Goal: Information Seeking & Learning: Learn about a topic

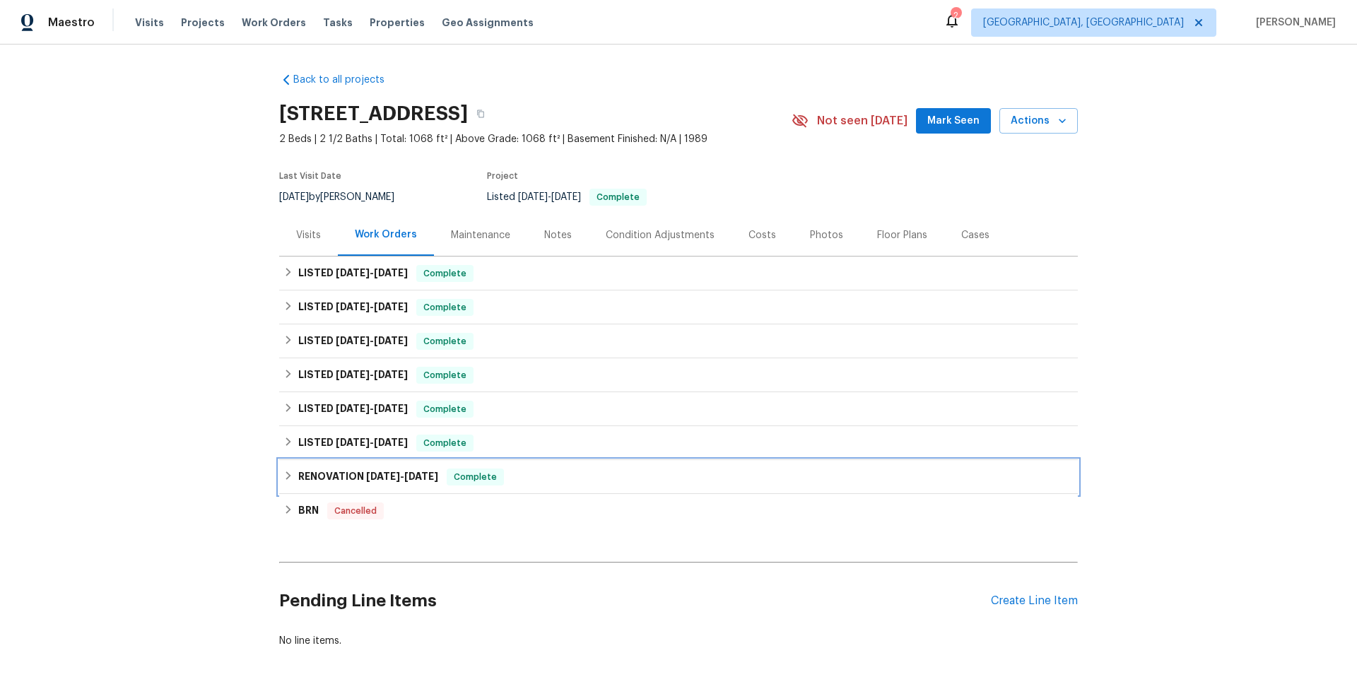
click at [287, 474] on icon at bounding box center [288, 476] width 10 height 10
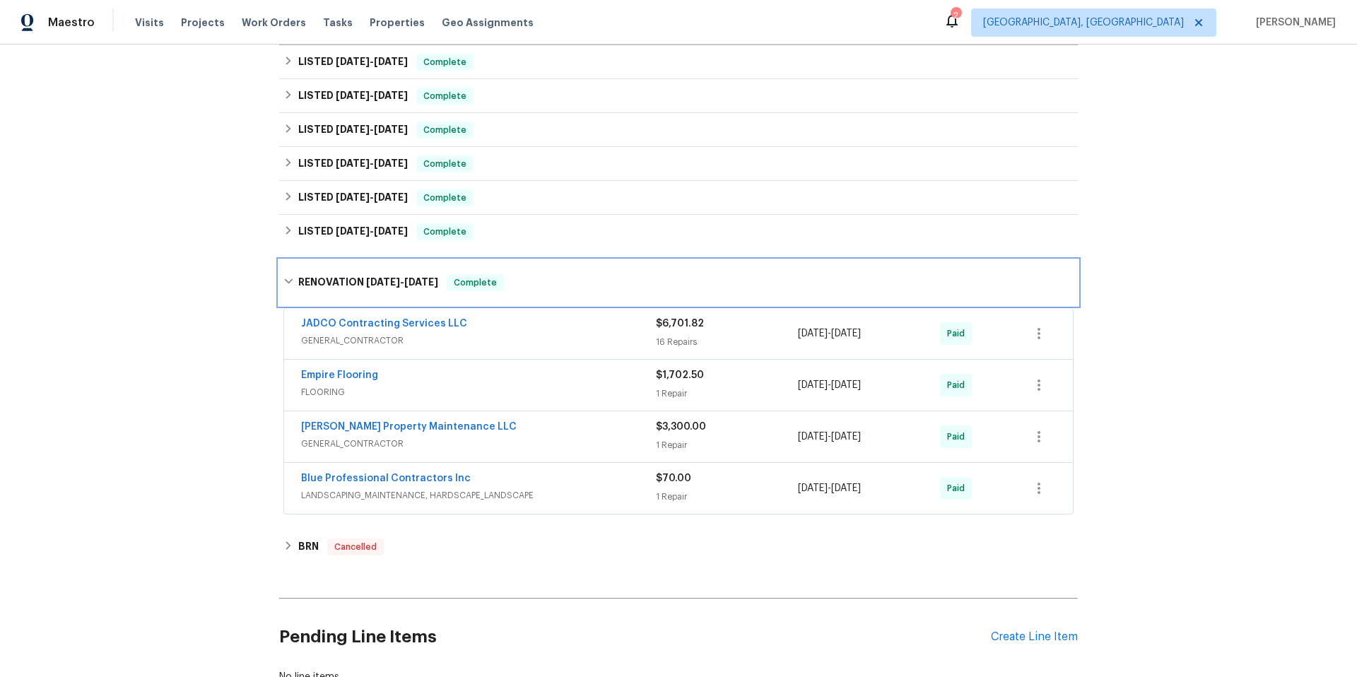
scroll to position [213, 0]
click at [681, 480] on span "$70.00" at bounding box center [673, 477] width 35 height 10
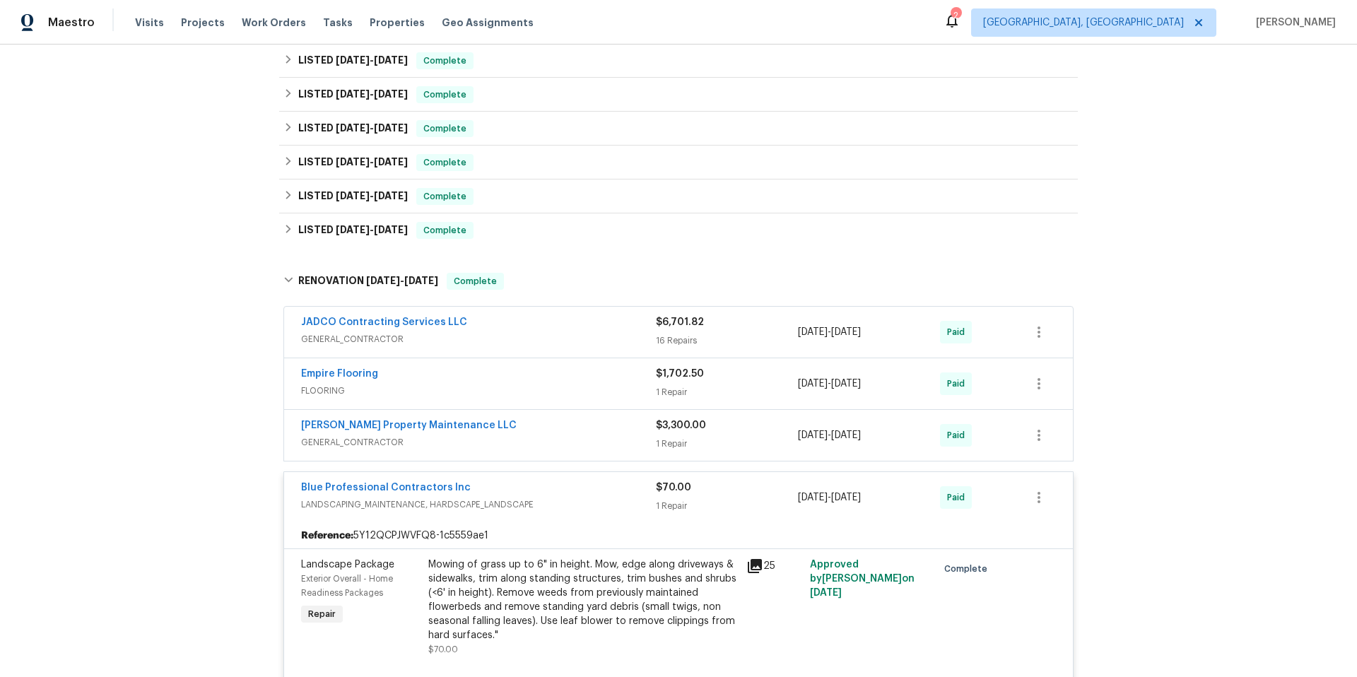
click at [688, 582] on div "Mowing of grass up to 6" in height. Mow, edge along driveways & sidewalks, trim…" at bounding box center [583, 600] width 310 height 85
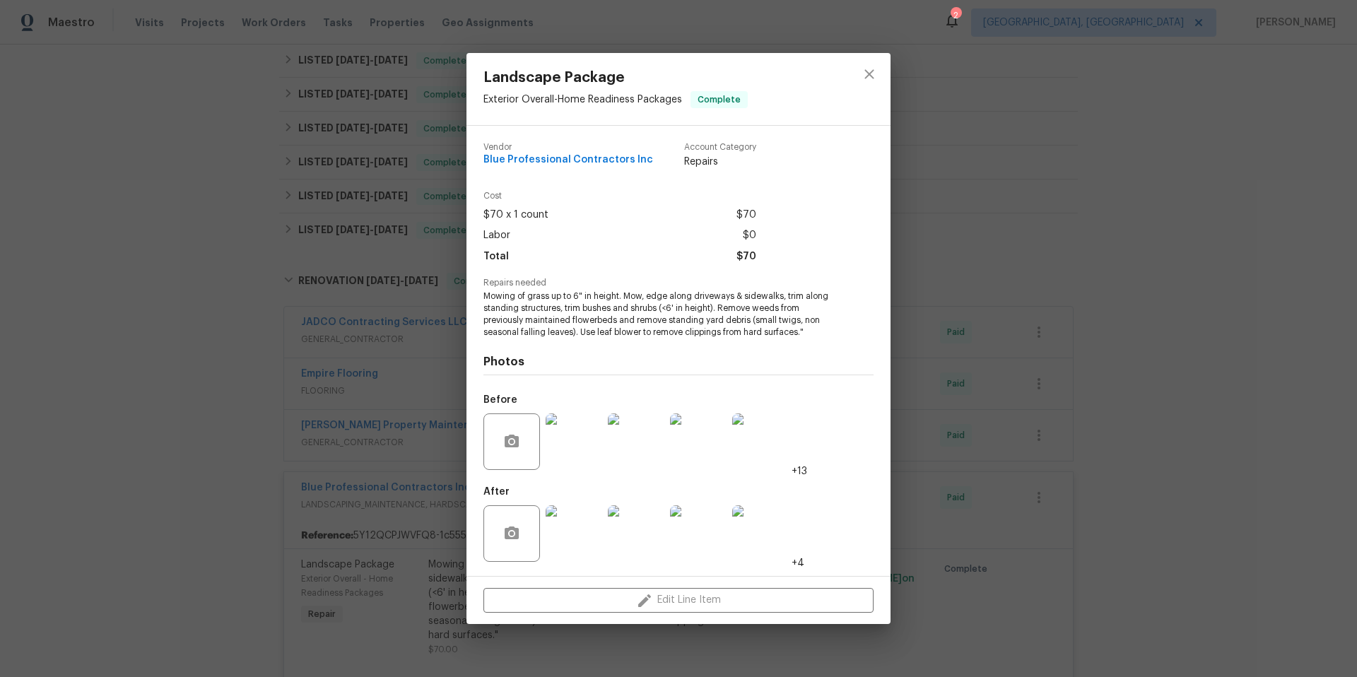
click at [568, 539] on img at bounding box center [574, 533] width 57 height 57
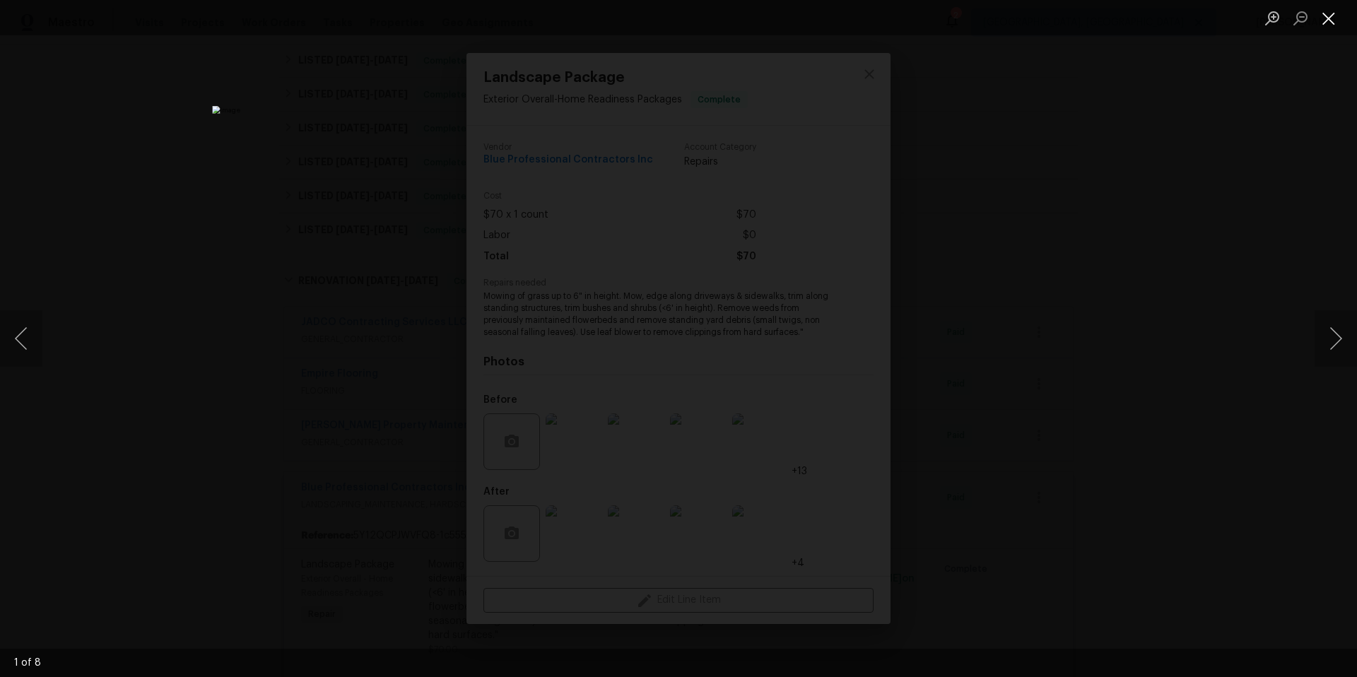
click at [1325, 17] on button "Close lightbox" at bounding box center [1329, 18] width 28 height 25
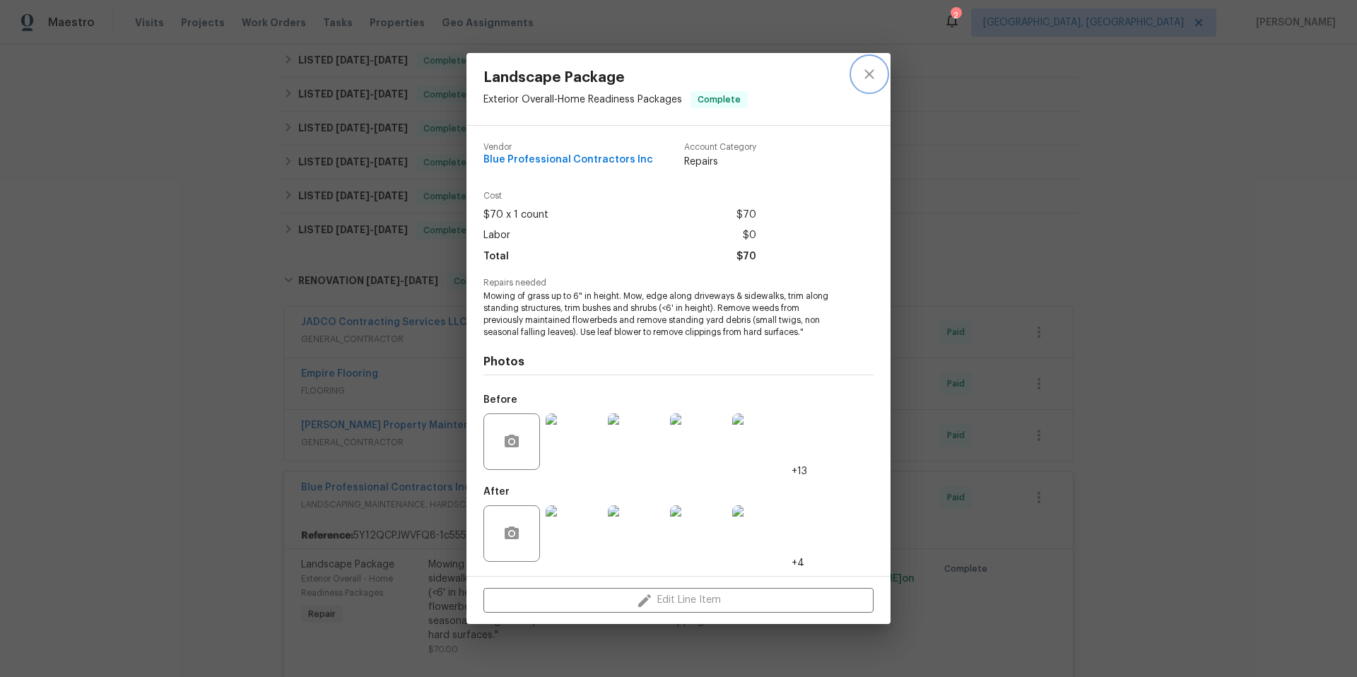
click at [867, 76] on icon "close" at bounding box center [869, 73] width 9 height 9
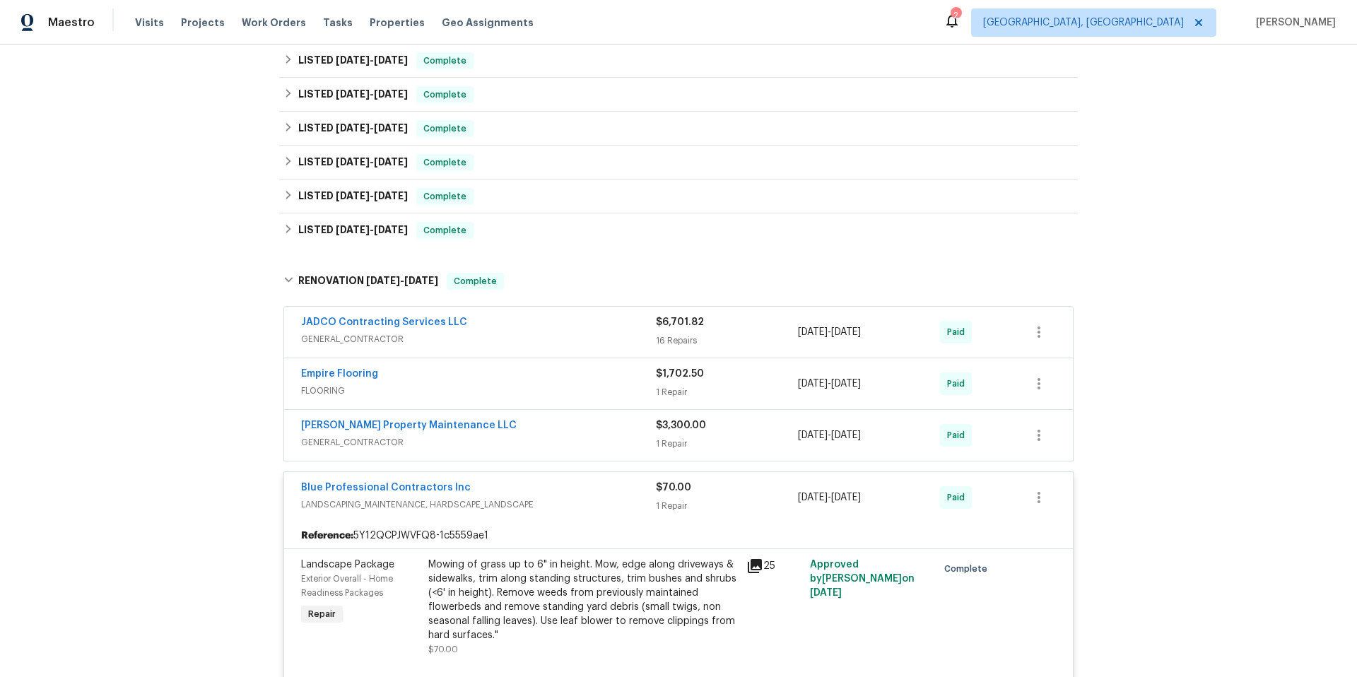
click at [697, 497] on div "$70.00 1 Repair" at bounding box center [727, 498] width 142 height 34
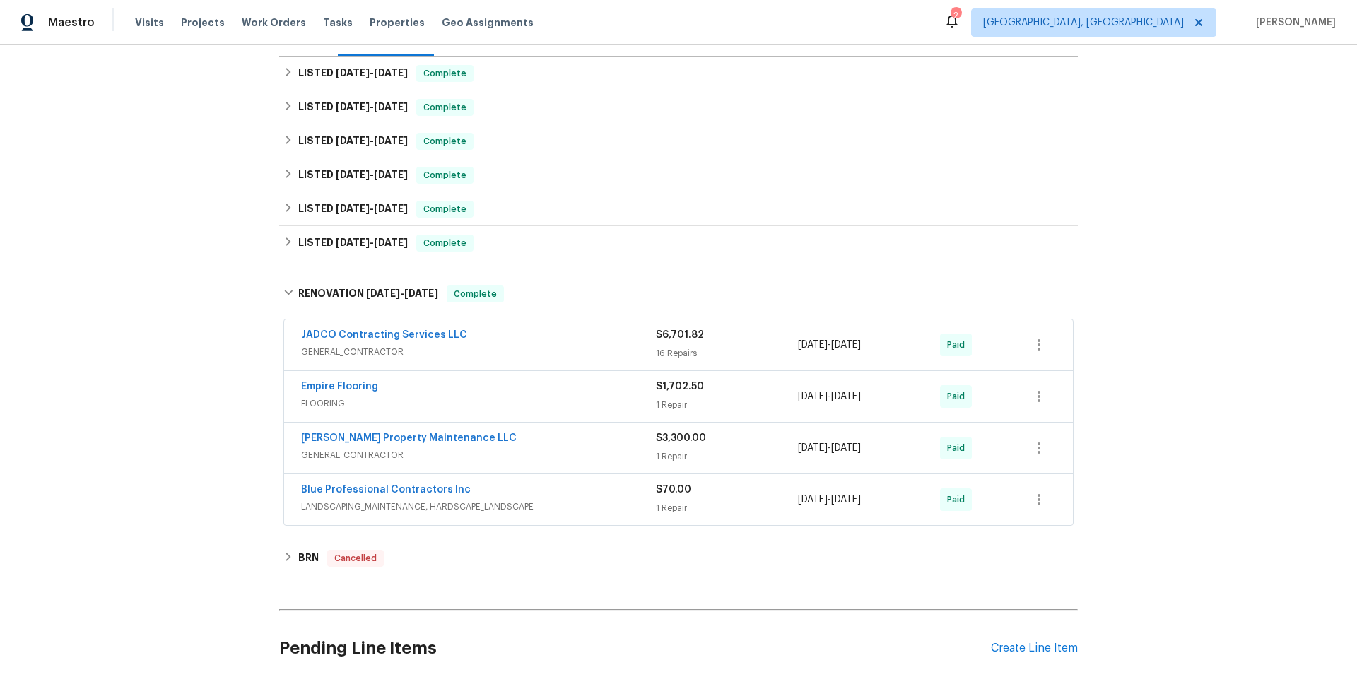
scroll to position [199, 0]
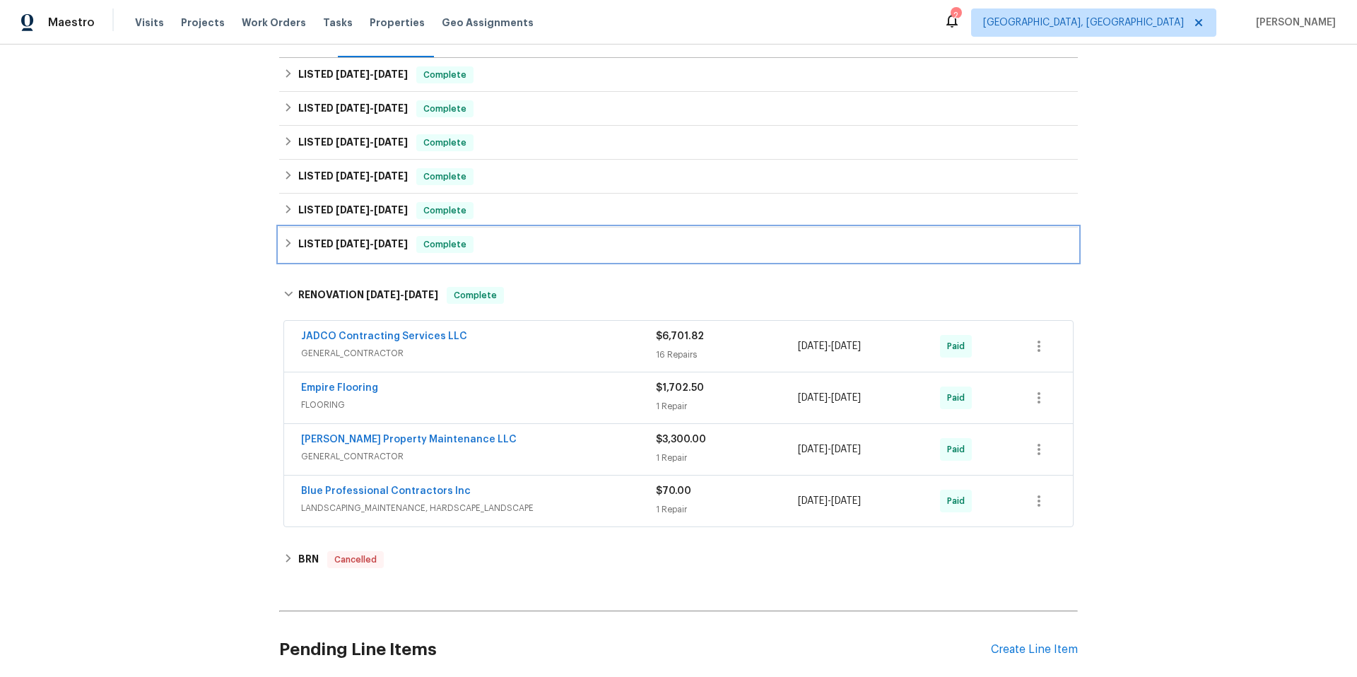
click at [285, 241] on icon at bounding box center [288, 243] width 10 height 10
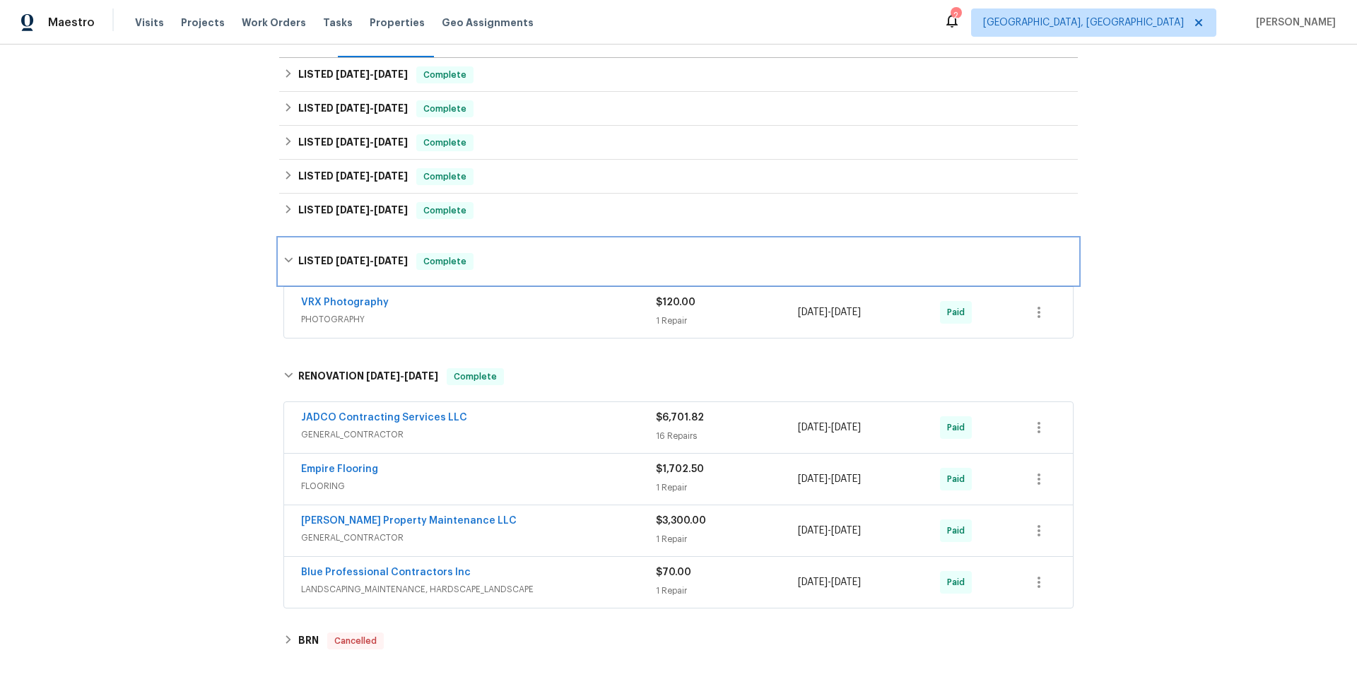
click at [285, 244] on div "LISTED [DATE] - [DATE] Complete" at bounding box center [678, 261] width 799 height 45
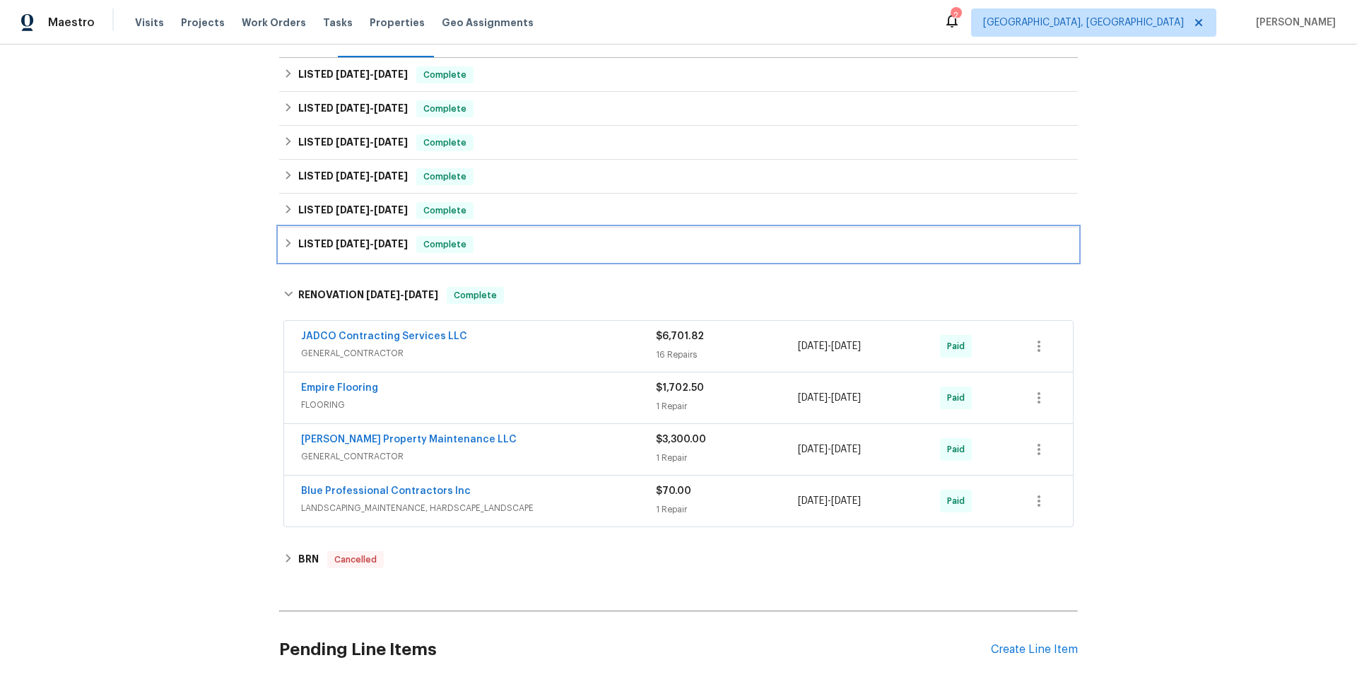
scroll to position [198, 0]
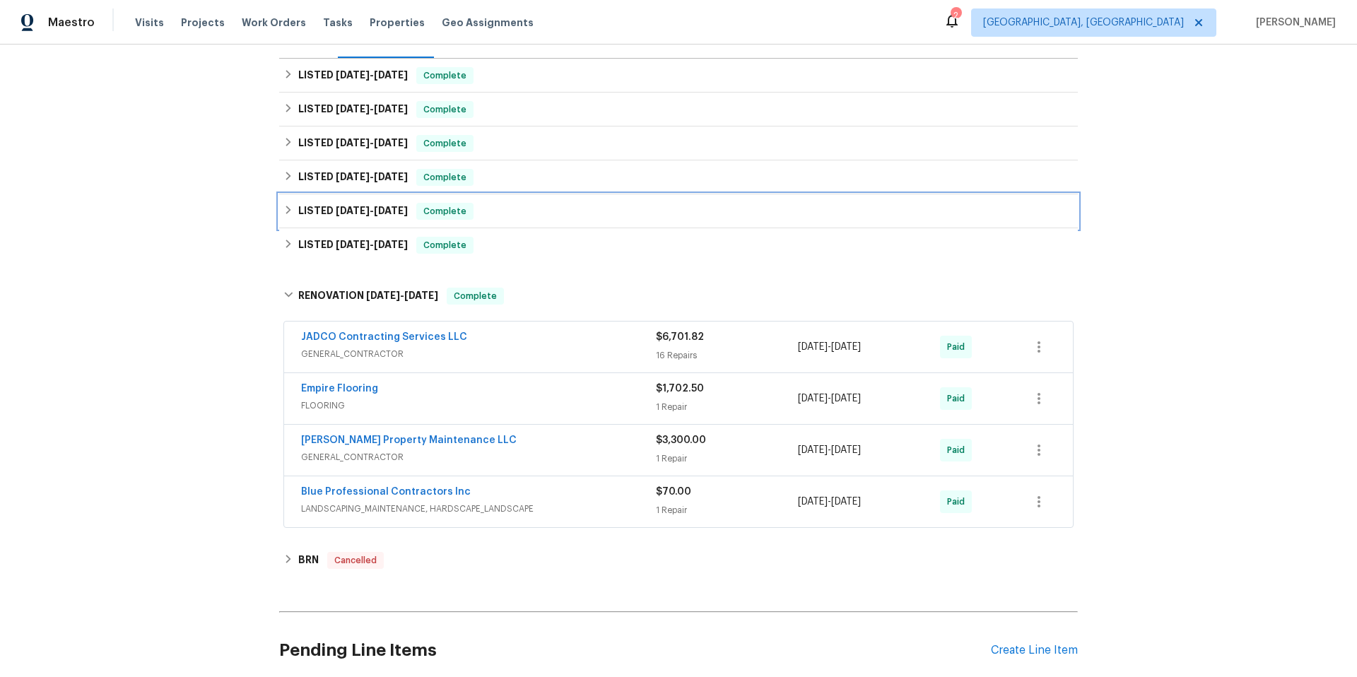
click at [288, 205] on icon at bounding box center [288, 210] width 10 height 10
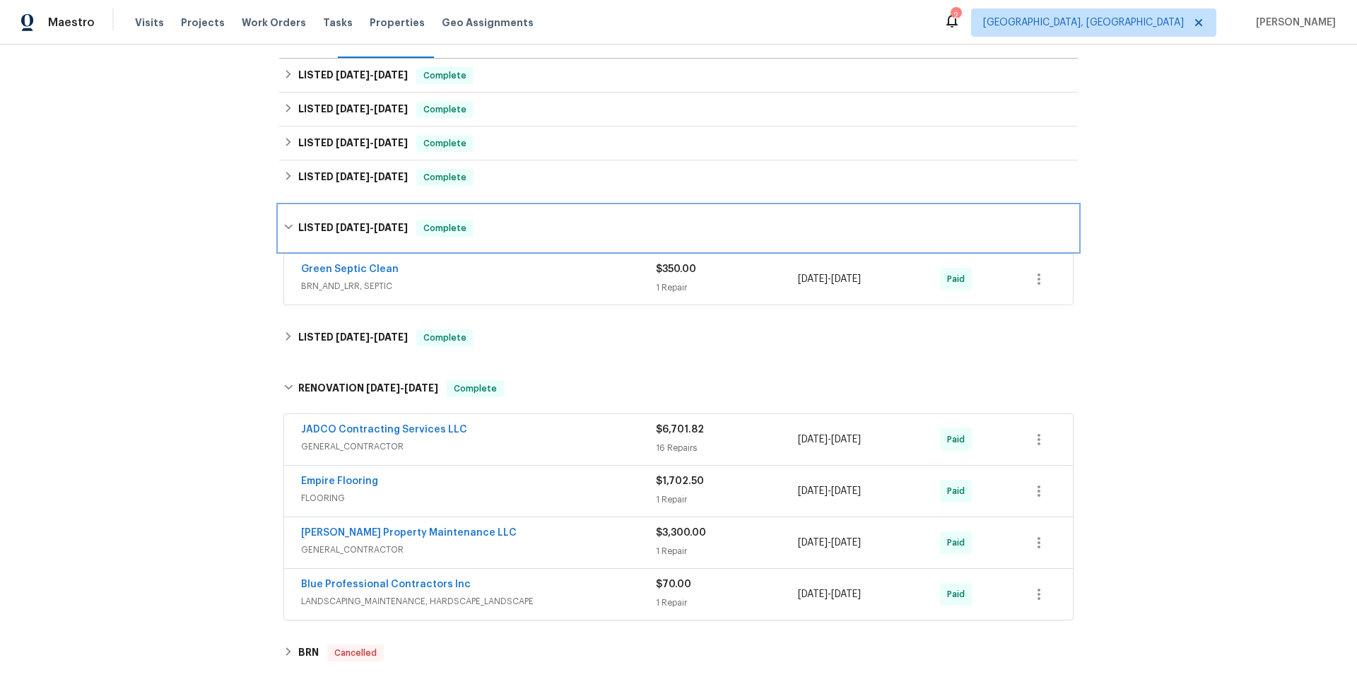
drag, startPoint x: 288, startPoint y: 214, endPoint x: 285, endPoint y: 204, distance: 10.5
click at [288, 214] on div "LISTED [DATE] - [DATE] Complete" at bounding box center [678, 228] width 799 height 45
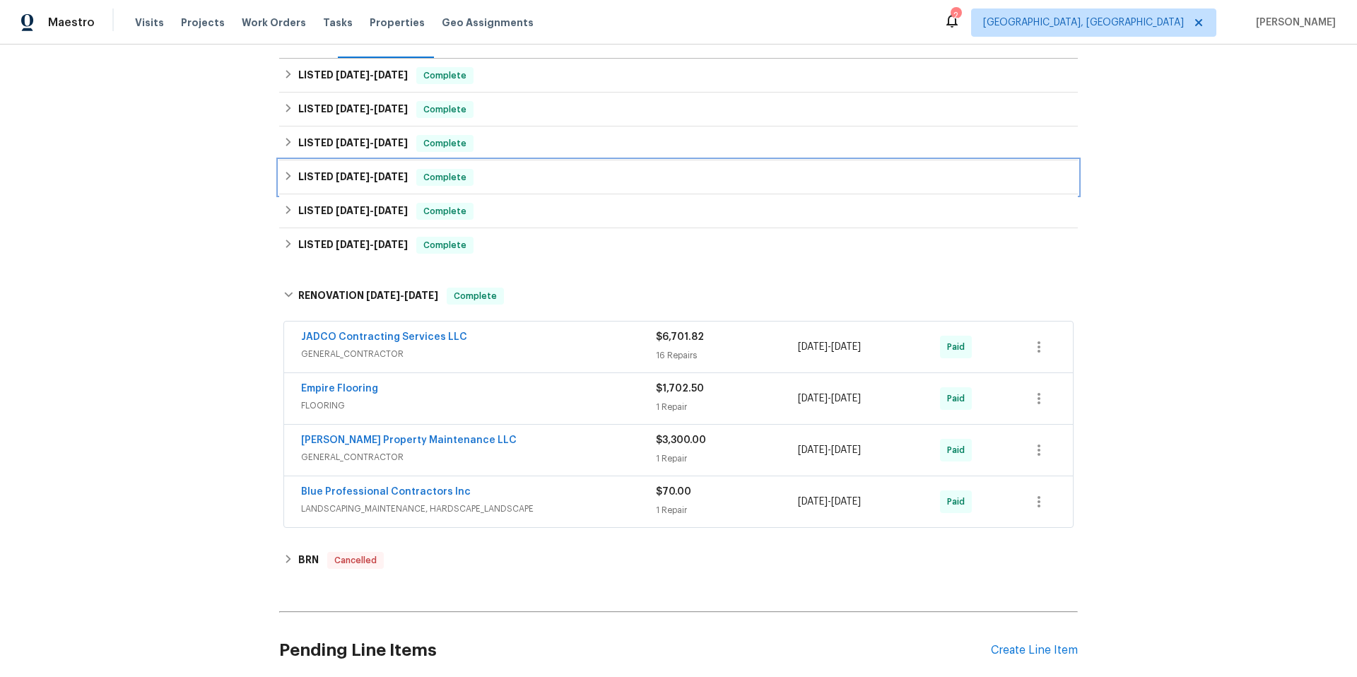
click at [286, 172] on icon at bounding box center [288, 176] width 5 height 8
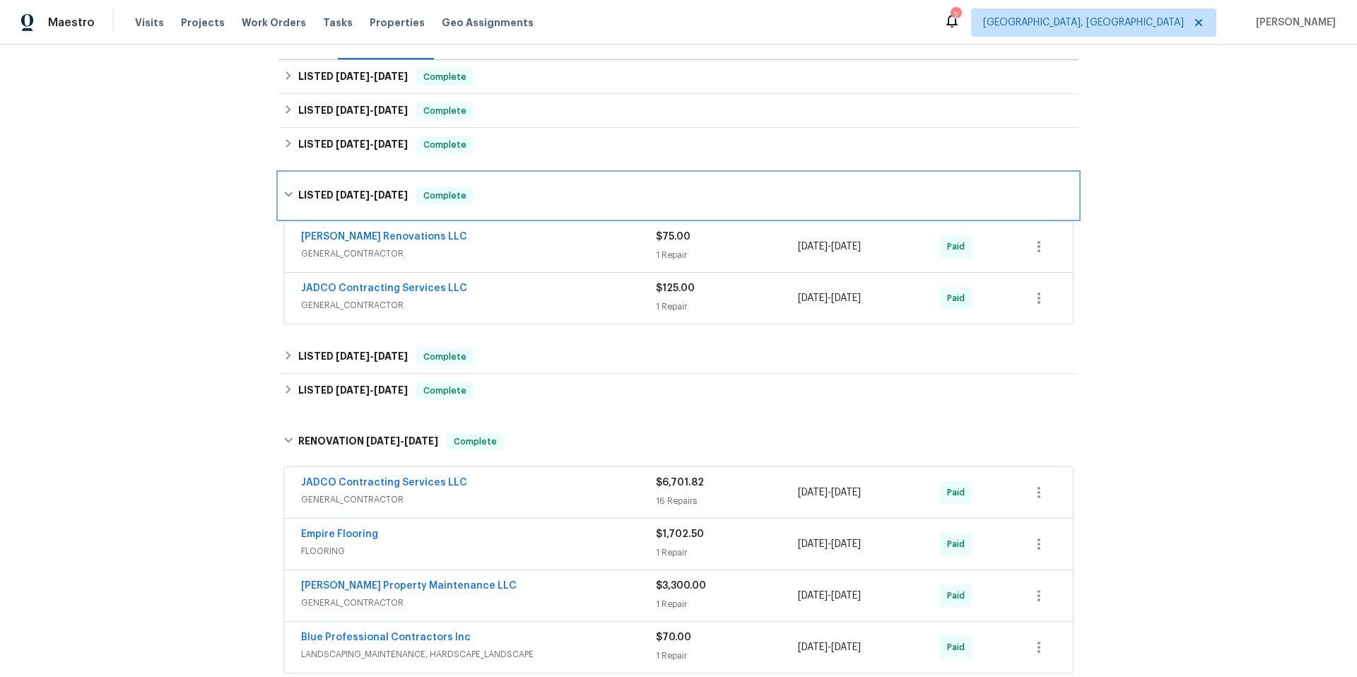
scroll to position [197, 0]
click at [286, 174] on div "LISTED [DATE] - [DATE] Complete" at bounding box center [678, 194] width 799 height 45
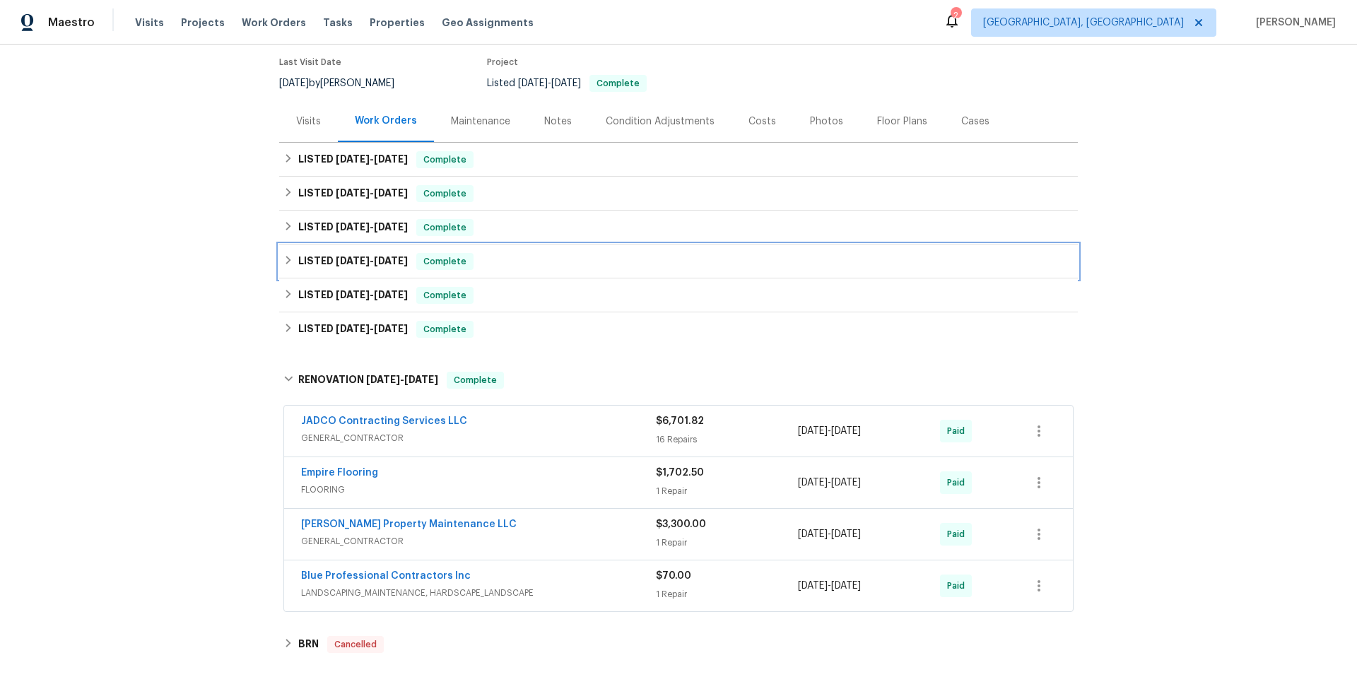
scroll to position [102, 0]
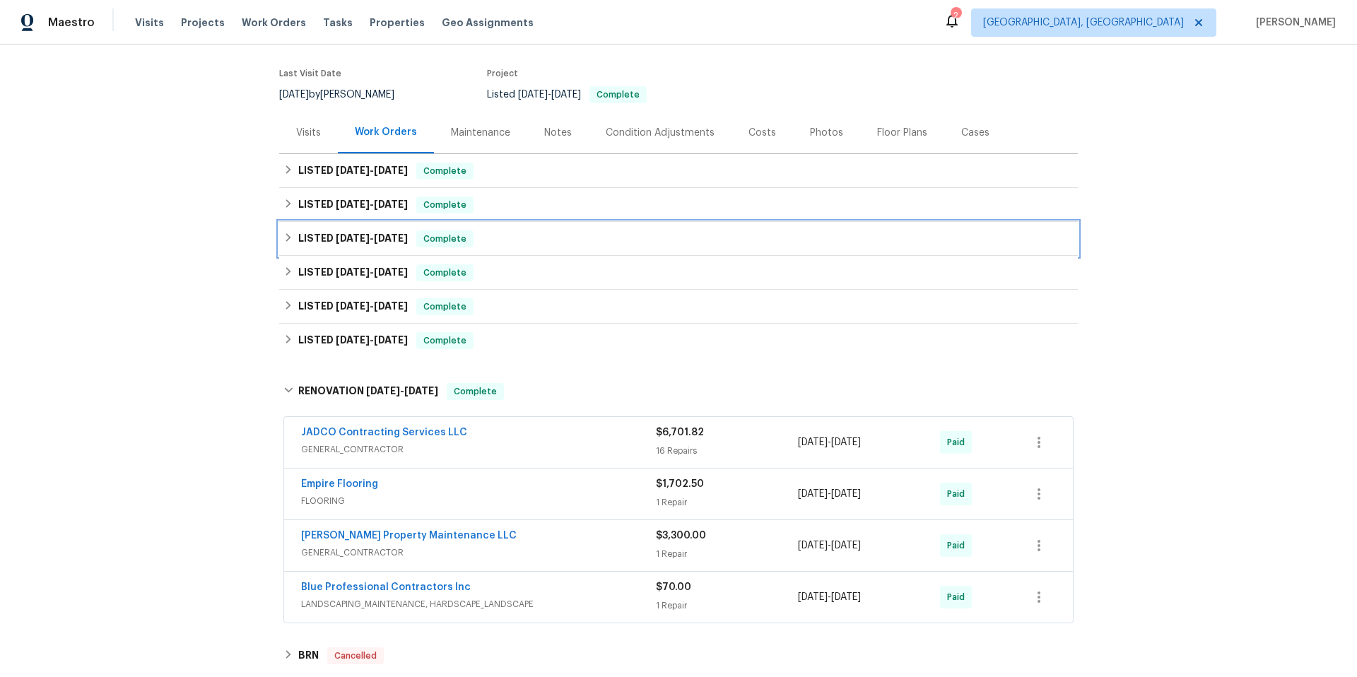
click at [288, 238] on icon at bounding box center [288, 237] width 5 height 8
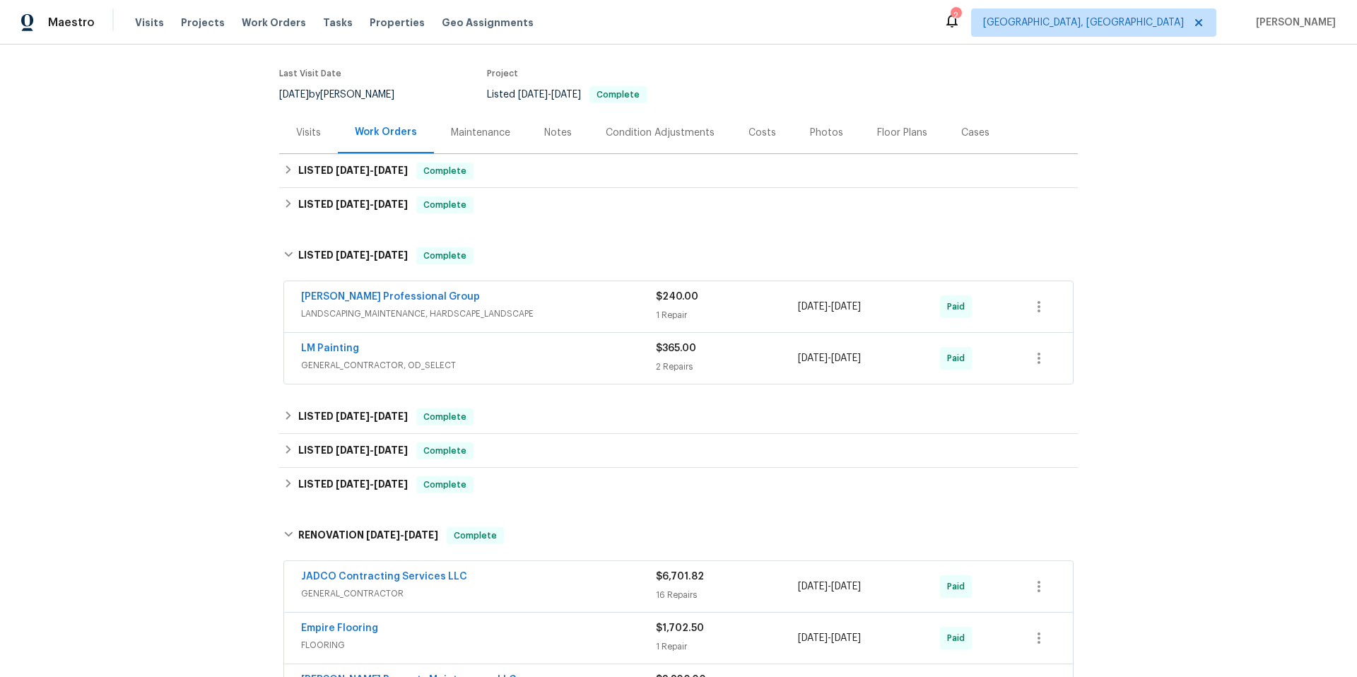
click at [669, 307] on div "$240.00 1 Repair" at bounding box center [727, 307] width 142 height 34
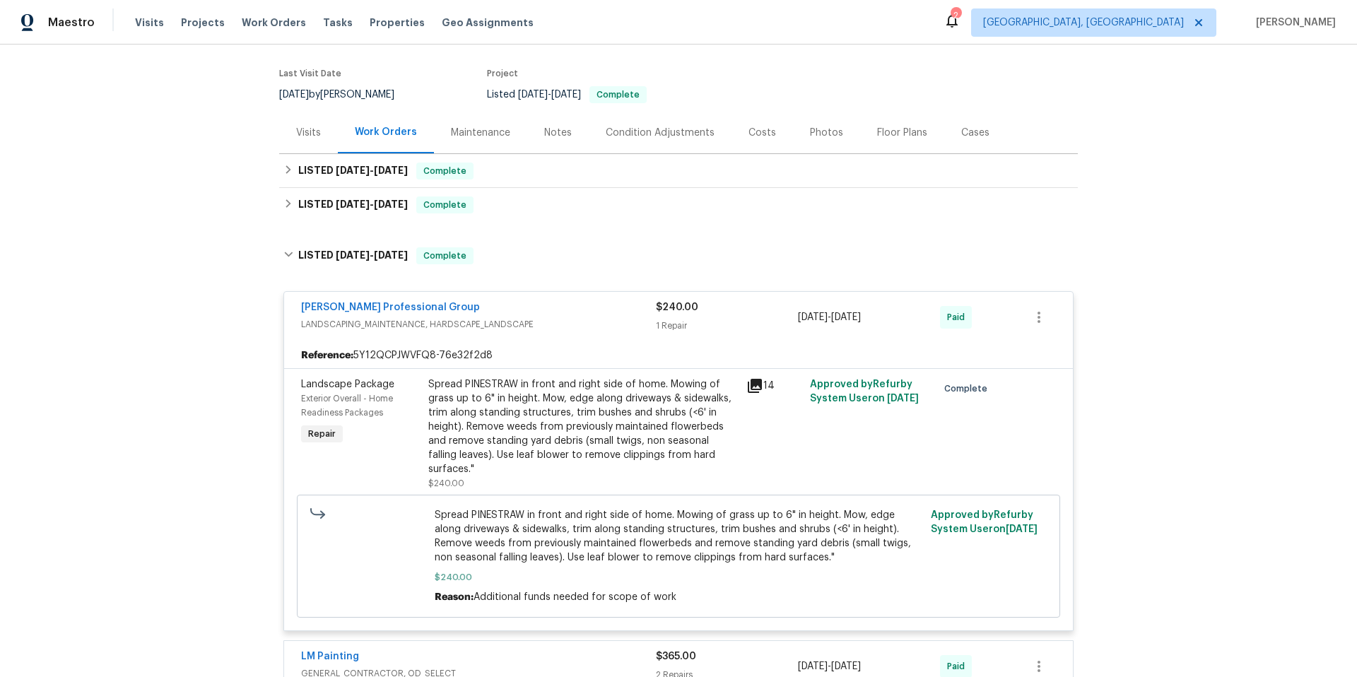
click at [669, 307] on span "$240.00" at bounding box center [677, 308] width 42 height 10
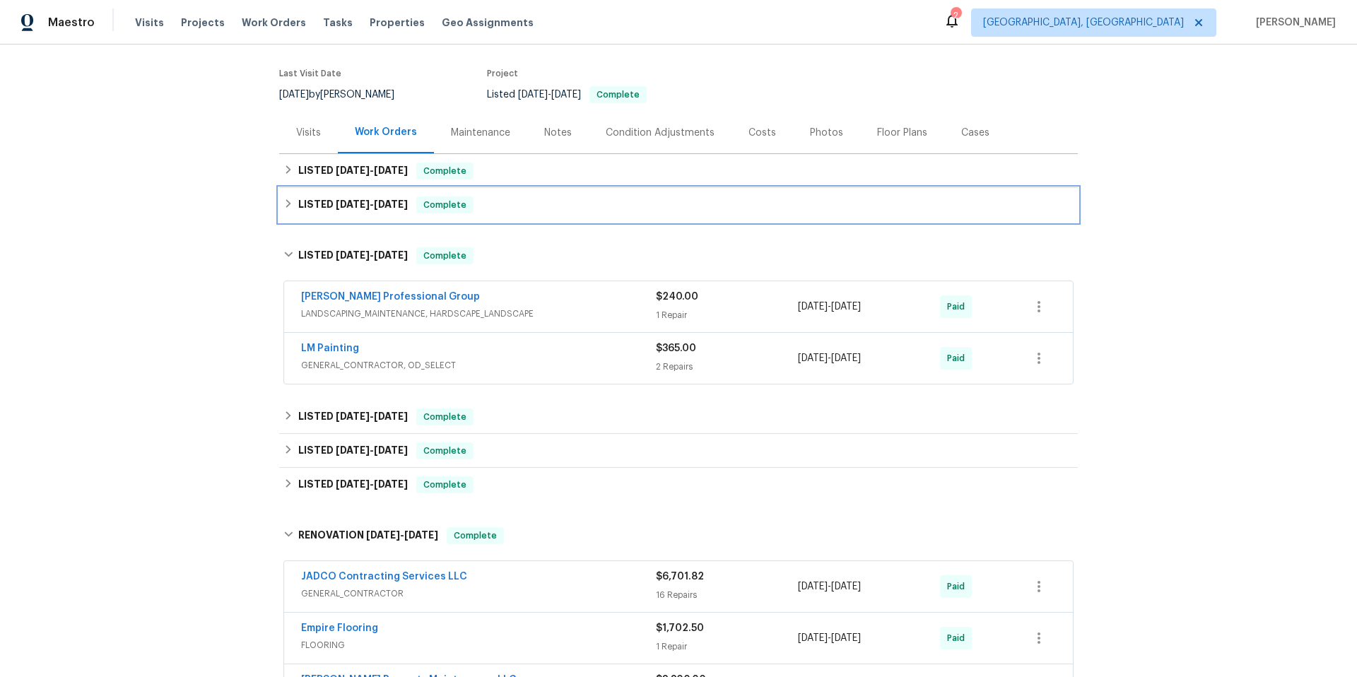
click at [287, 200] on icon at bounding box center [288, 203] width 5 height 8
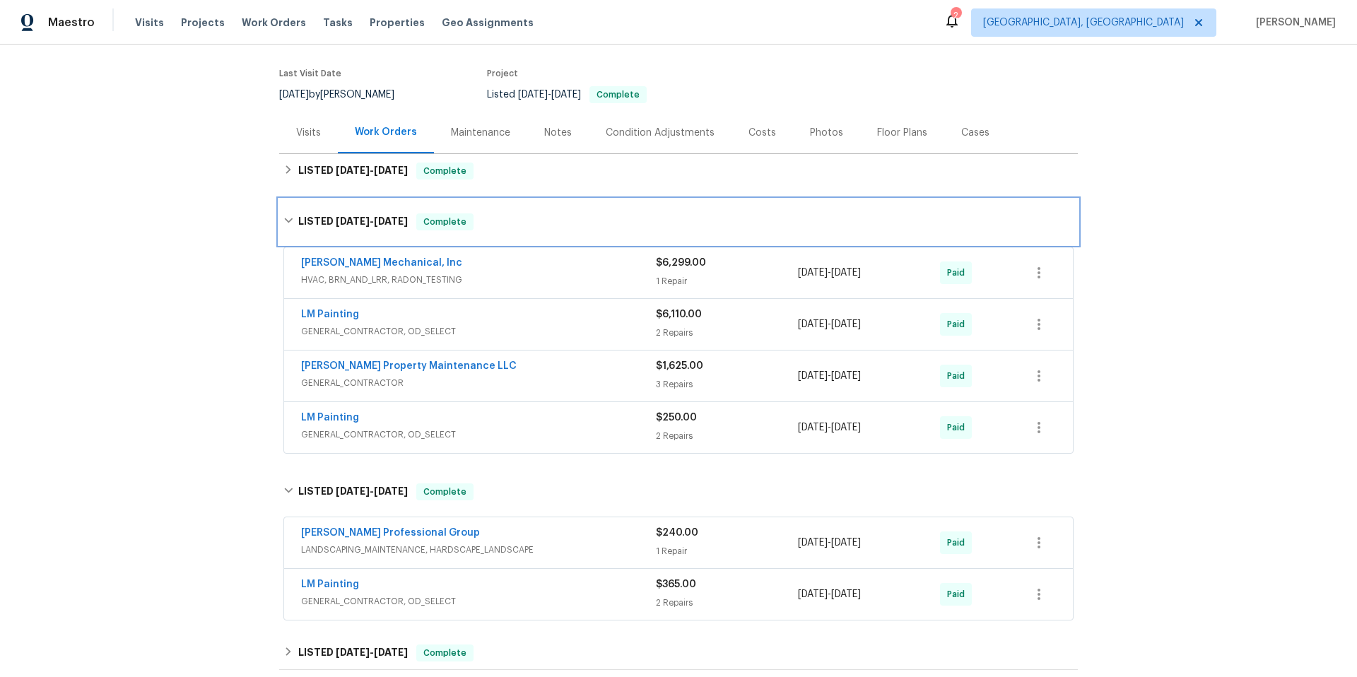
click at [287, 200] on div "LISTED [DATE] - [DATE] Complete" at bounding box center [678, 221] width 799 height 45
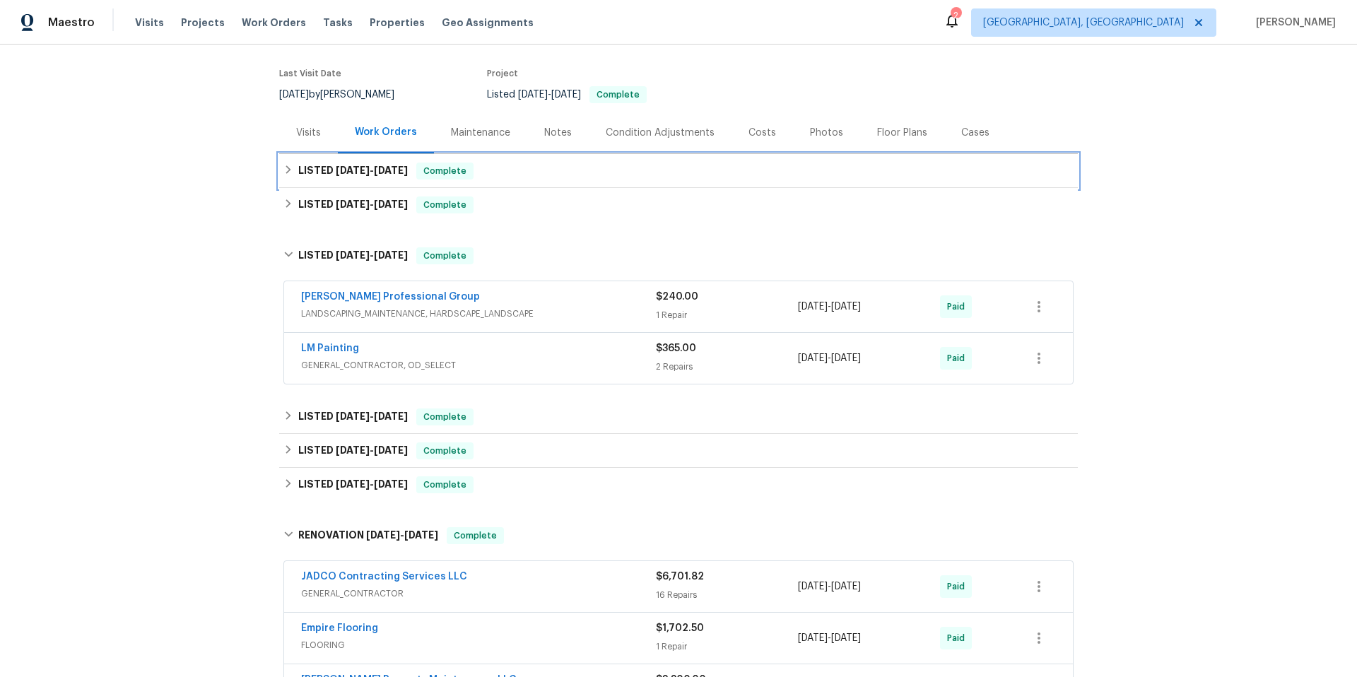
click at [287, 167] on icon at bounding box center [288, 169] width 5 height 8
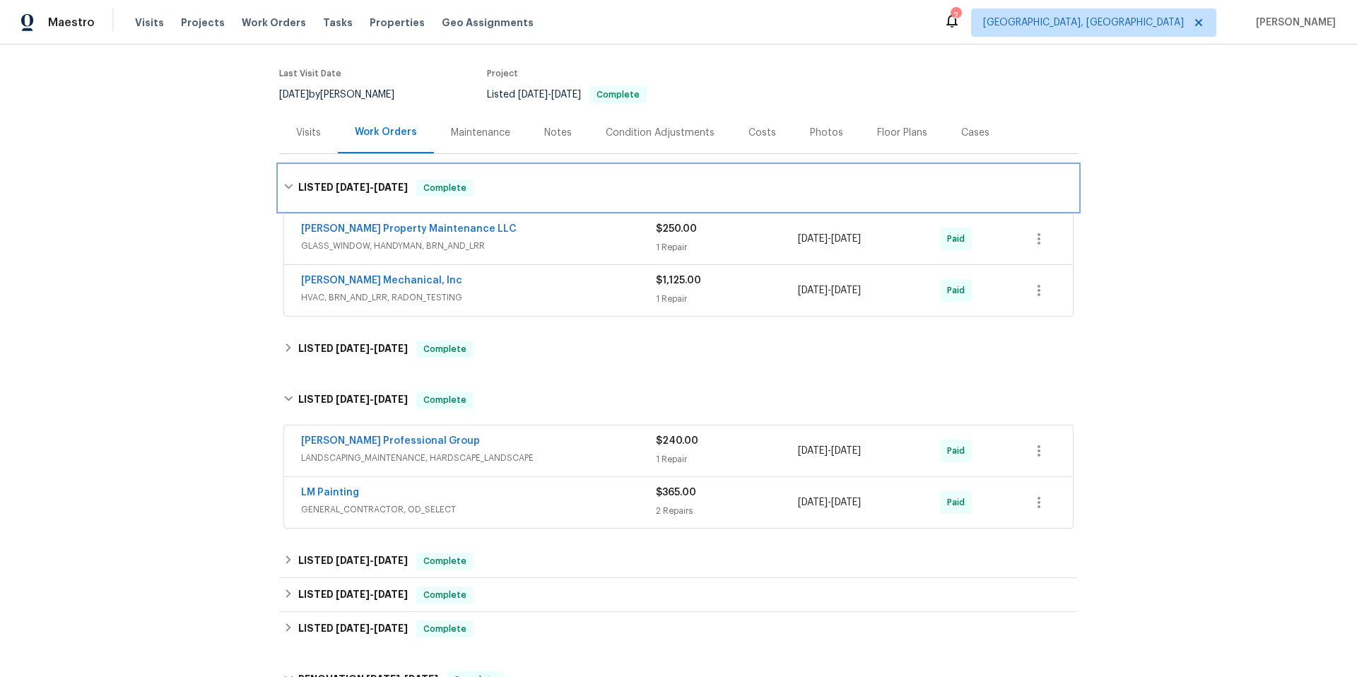
scroll to position [106, 0]
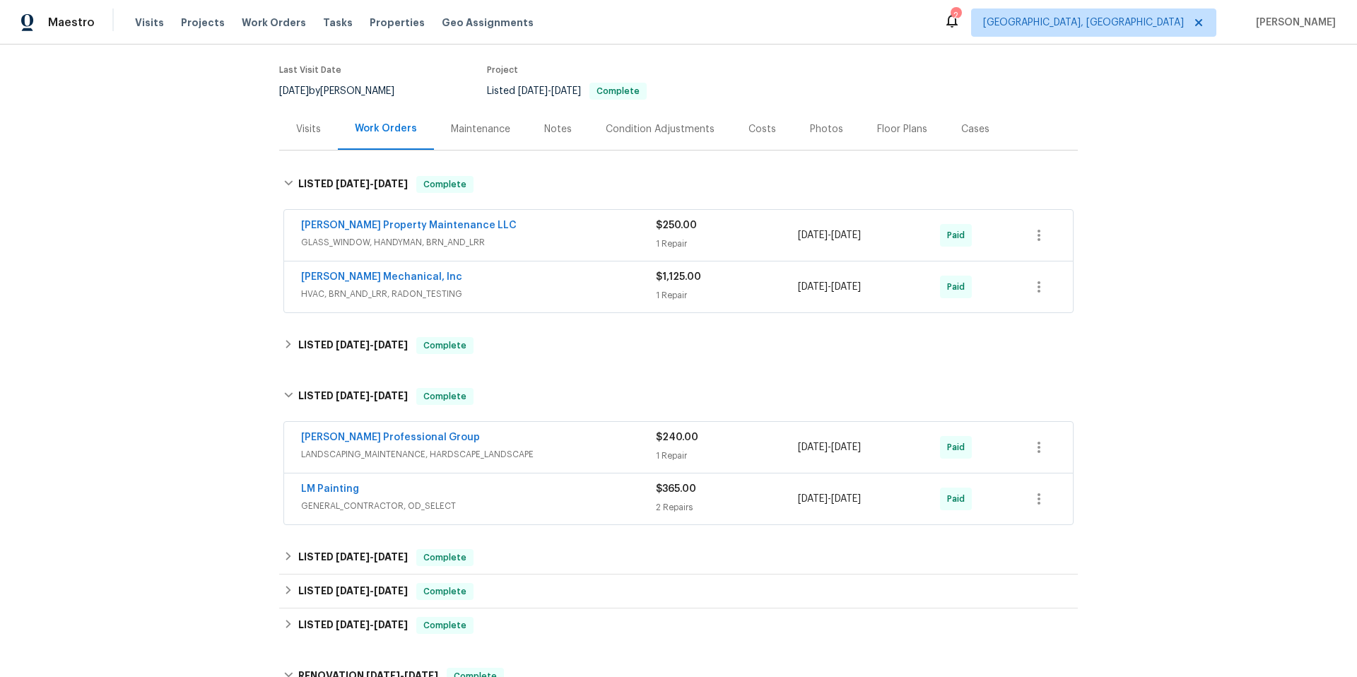
click at [676, 445] on div "$240.00 1 Repair" at bounding box center [727, 447] width 142 height 34
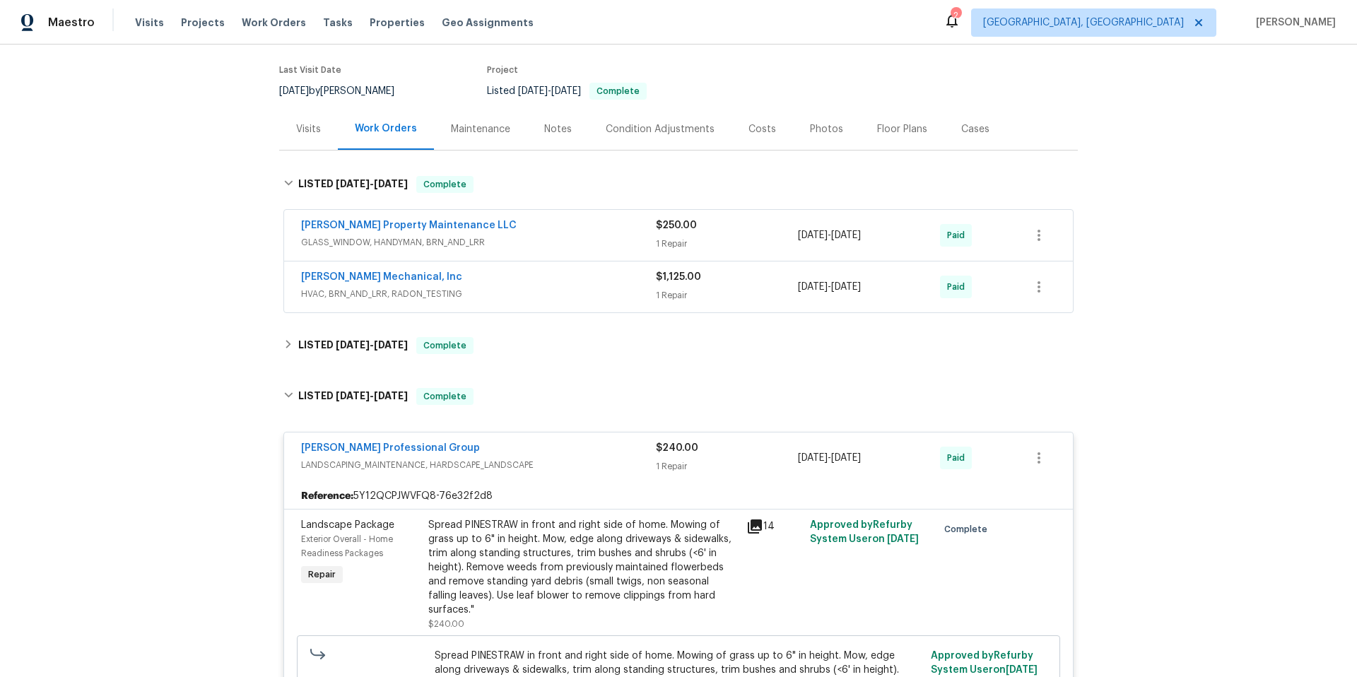
click at [676, 445] on span "$240.00" at bounding box center [677, 448] width 42 height 10
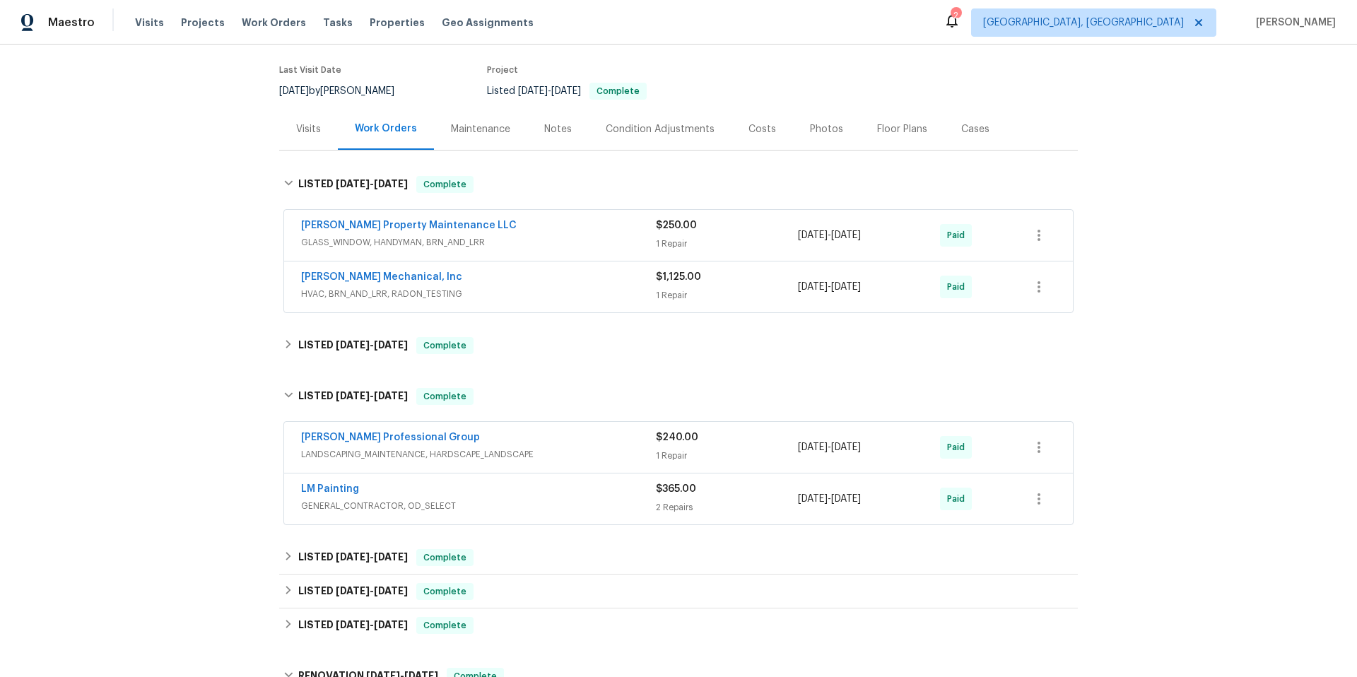
click at [307, 124] on div "Visits" at bounding box center [308, 129] width 25 height 14
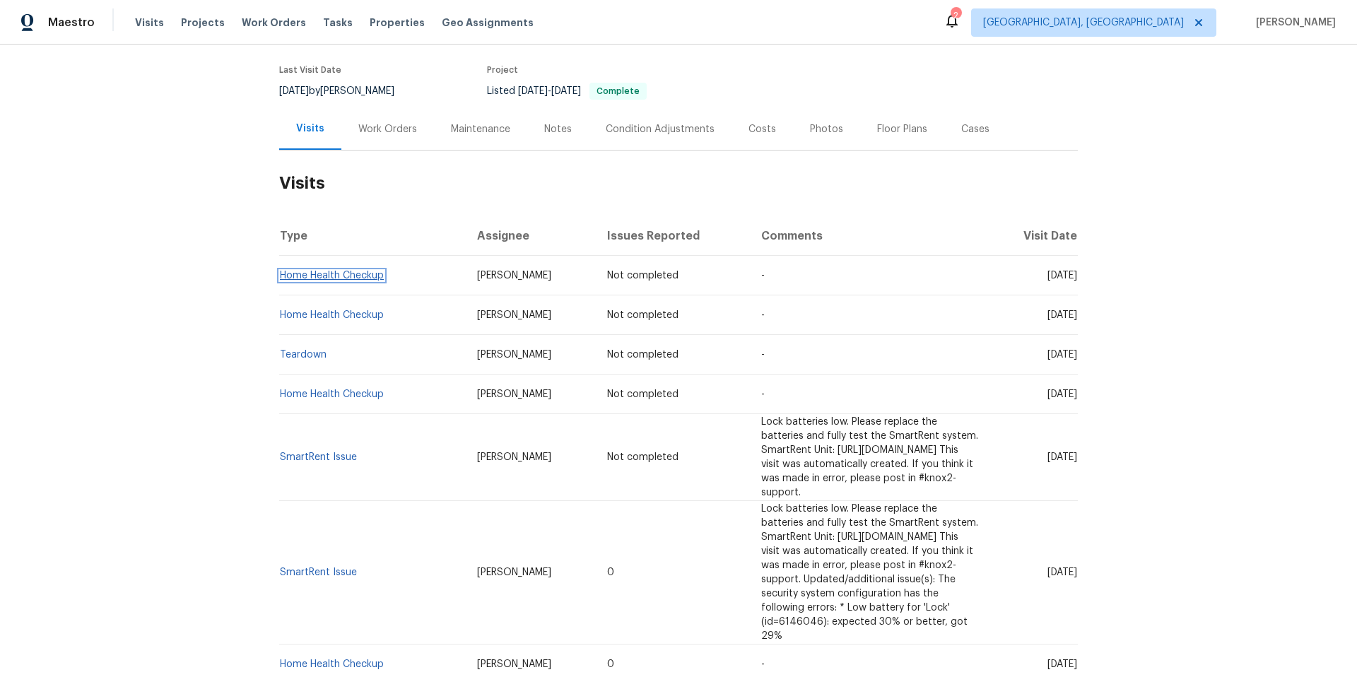
click at [341, 271] on link "Home Health Checkup" at bounding box center [332, 276] width 104 height 10
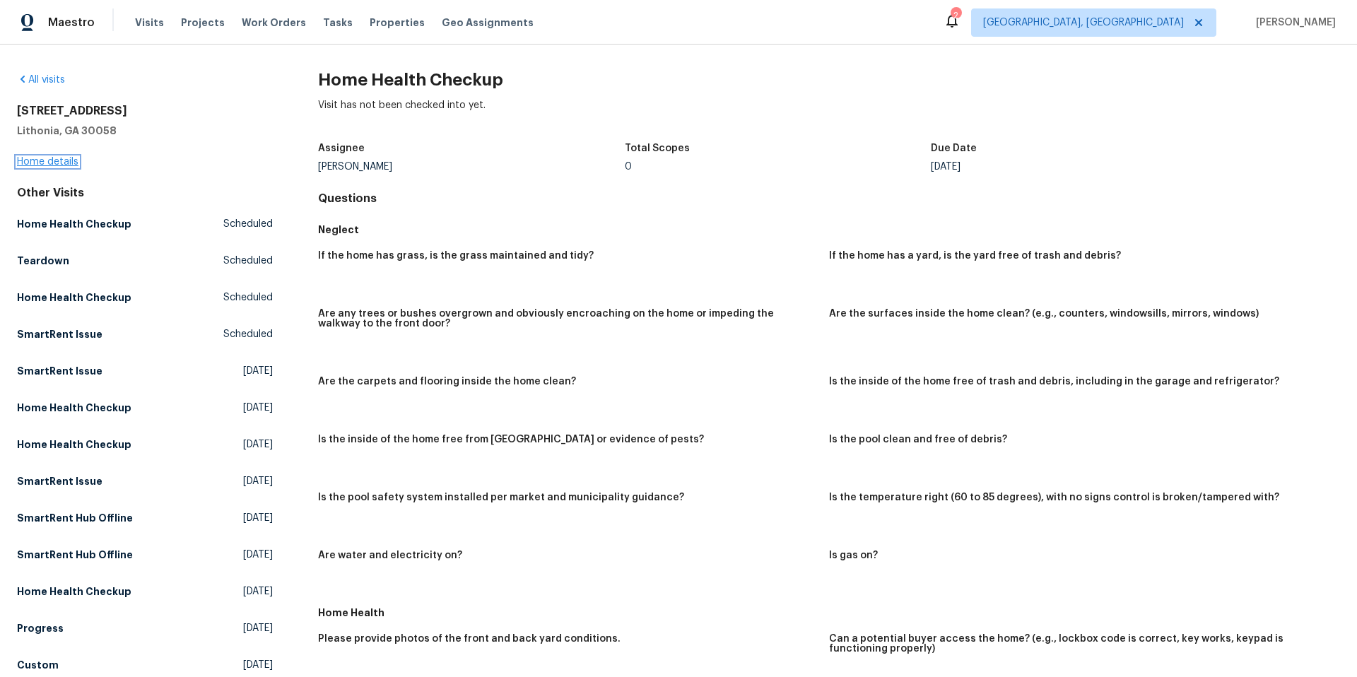
click at [44, 164] on link "Home details" at bounding box center [47, 162] width 61 height 10
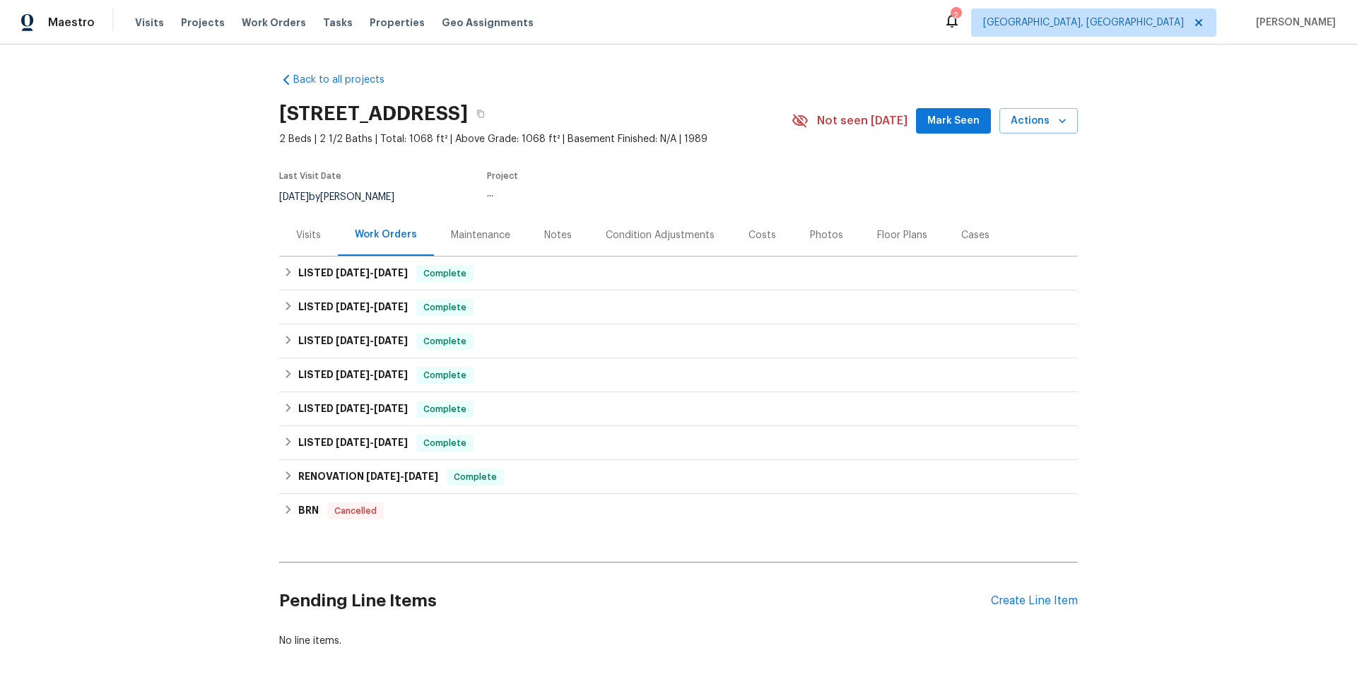
click at [333, 233] on div "Visits" at bounding box center [308, 235] width 59 height 42
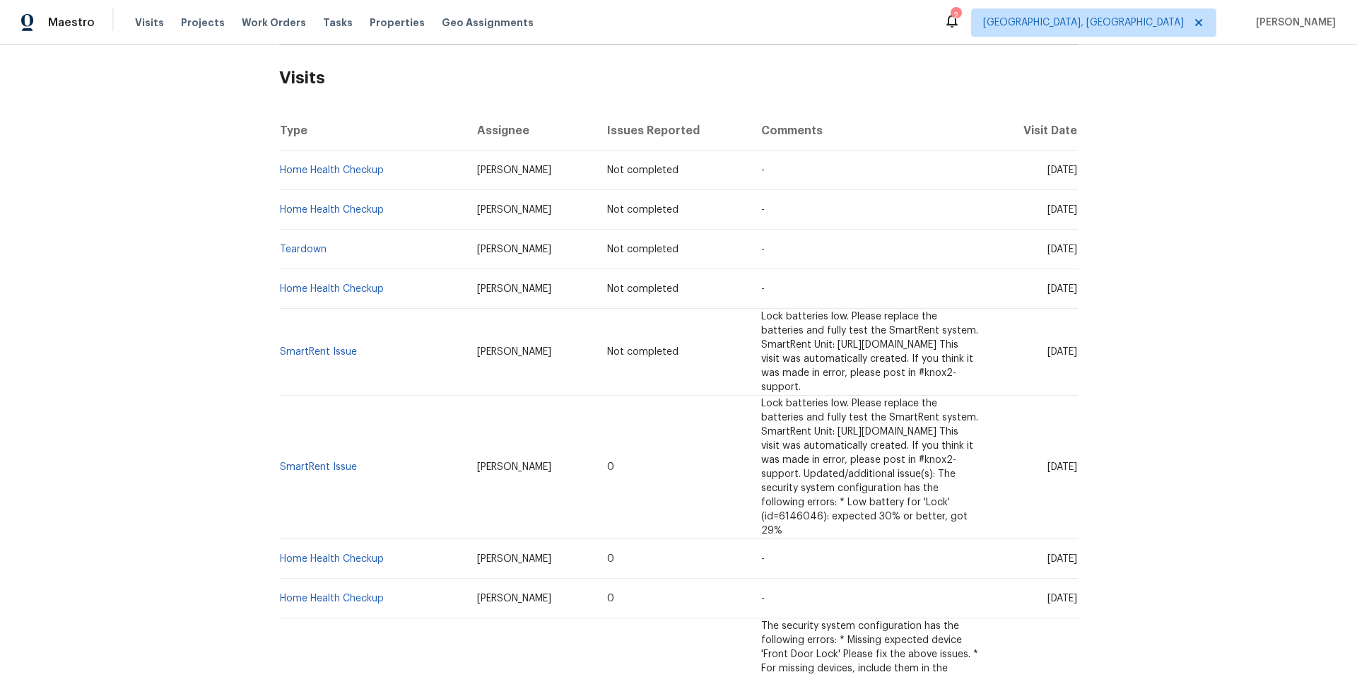
scroll to position [212, 0]
click at [339, 553] on link "Home Health Checkup" at bounding box center [332, 558] width 104 height 10
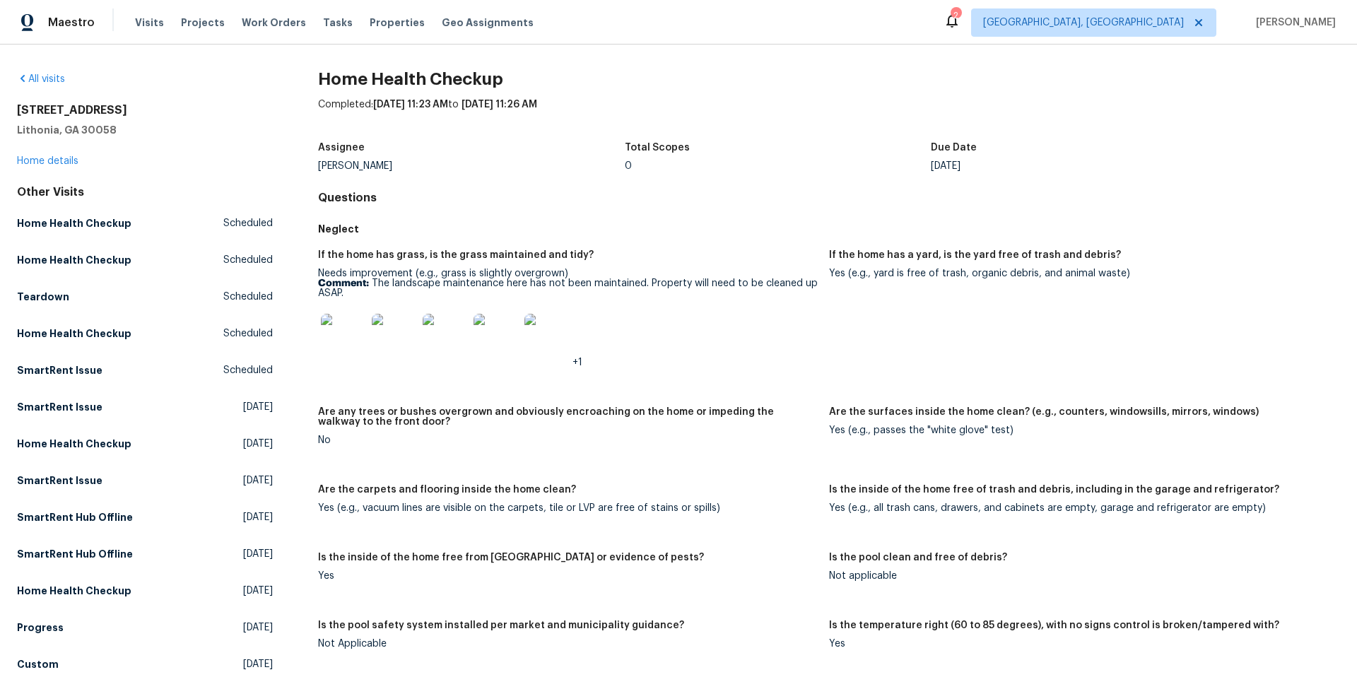
click at [343, 334] on img at bounding box center [343, 336] width 45 height 45
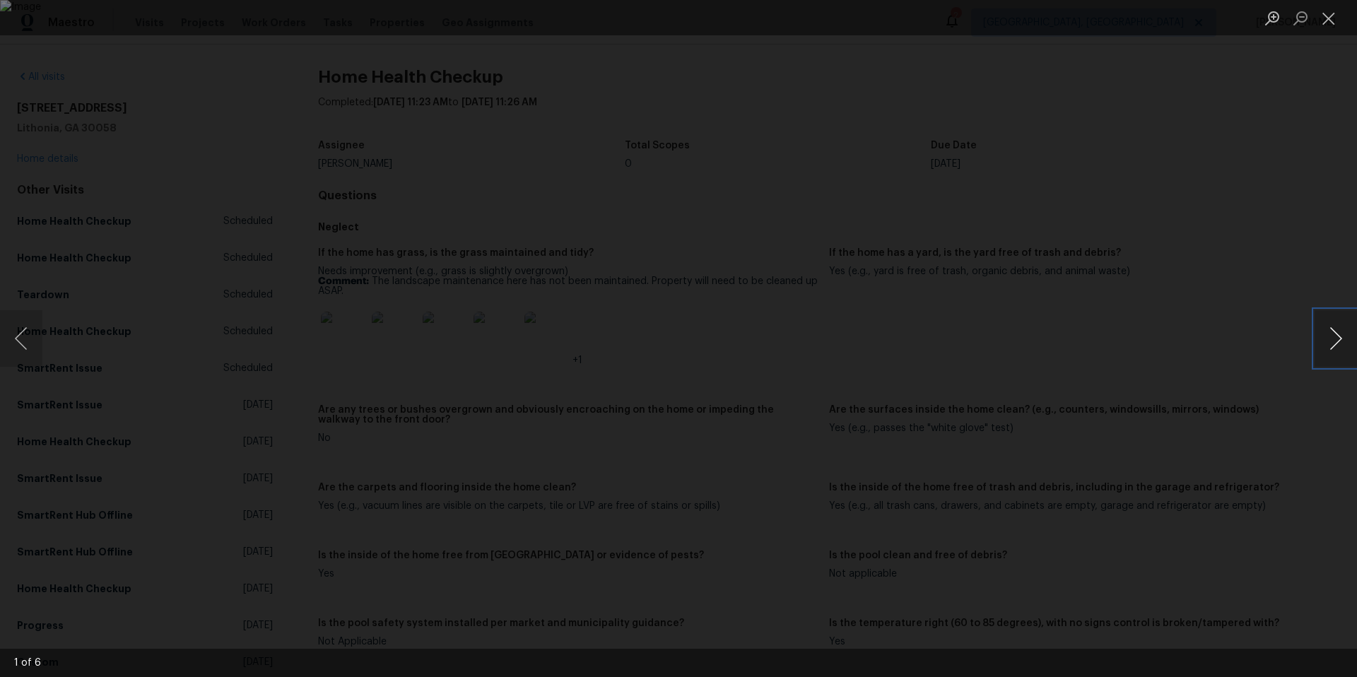
click at [1336, 337] on button "Next image" at bounding box center [1336, 338] width 42 height 57
click at [1332, 337] on button "Next image" at bounding box center [1336, 338] width 42 height 57
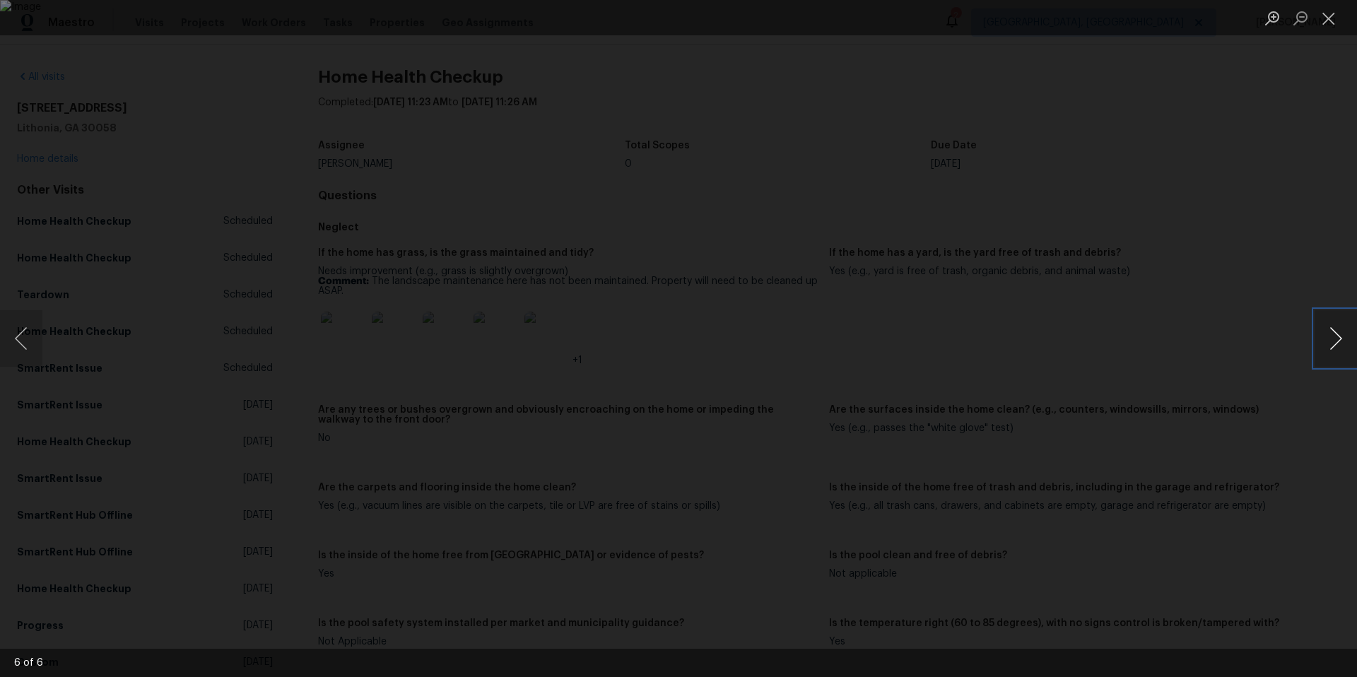
click at [1332, 337] on button "Next image" at bounding box center [1336, 338] width 42 height 57
click at [1331, 18] on button "Close lightbox" at bounding box center [1329, 18] width 28 height 25
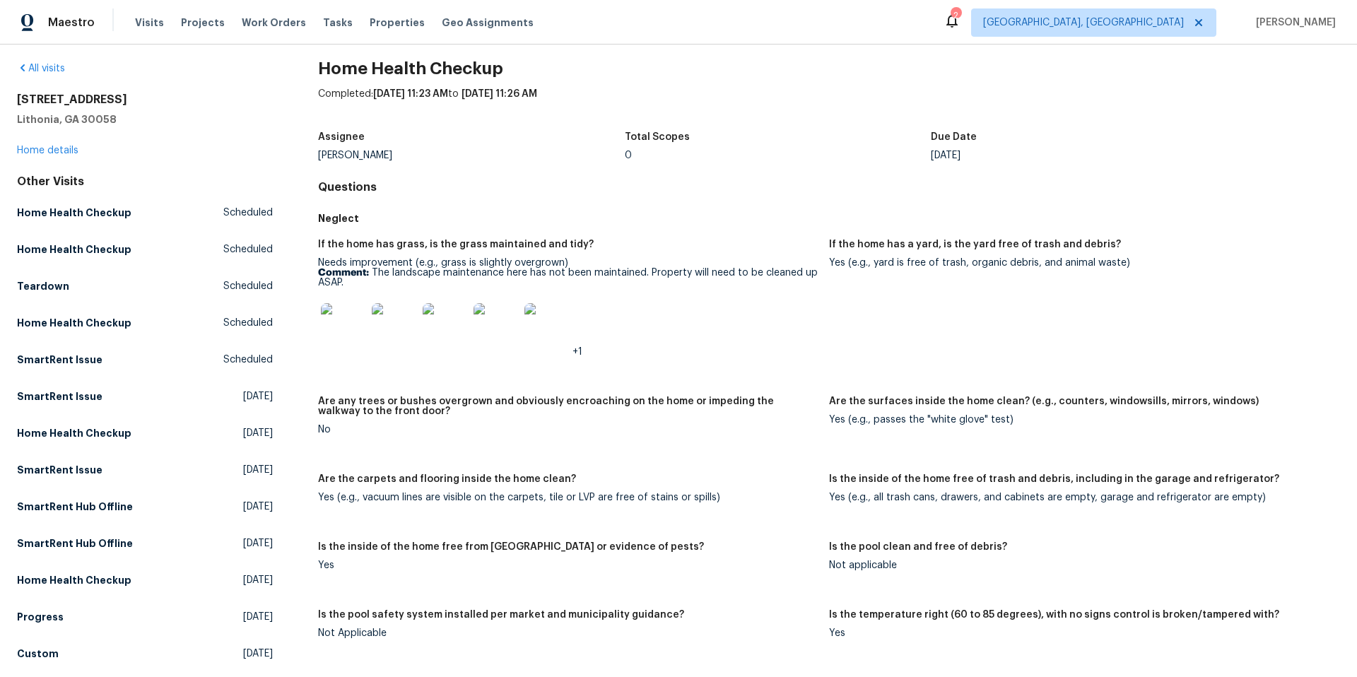
scroll to position [10, 0]
click at [20, 146] on div "[STREET_ADDRESS] Home details" at bounding box center [145, 126] width 256 height 65
click at [48, 150] on link "Home details" at bounding box center [47, 152] width 61 height 10
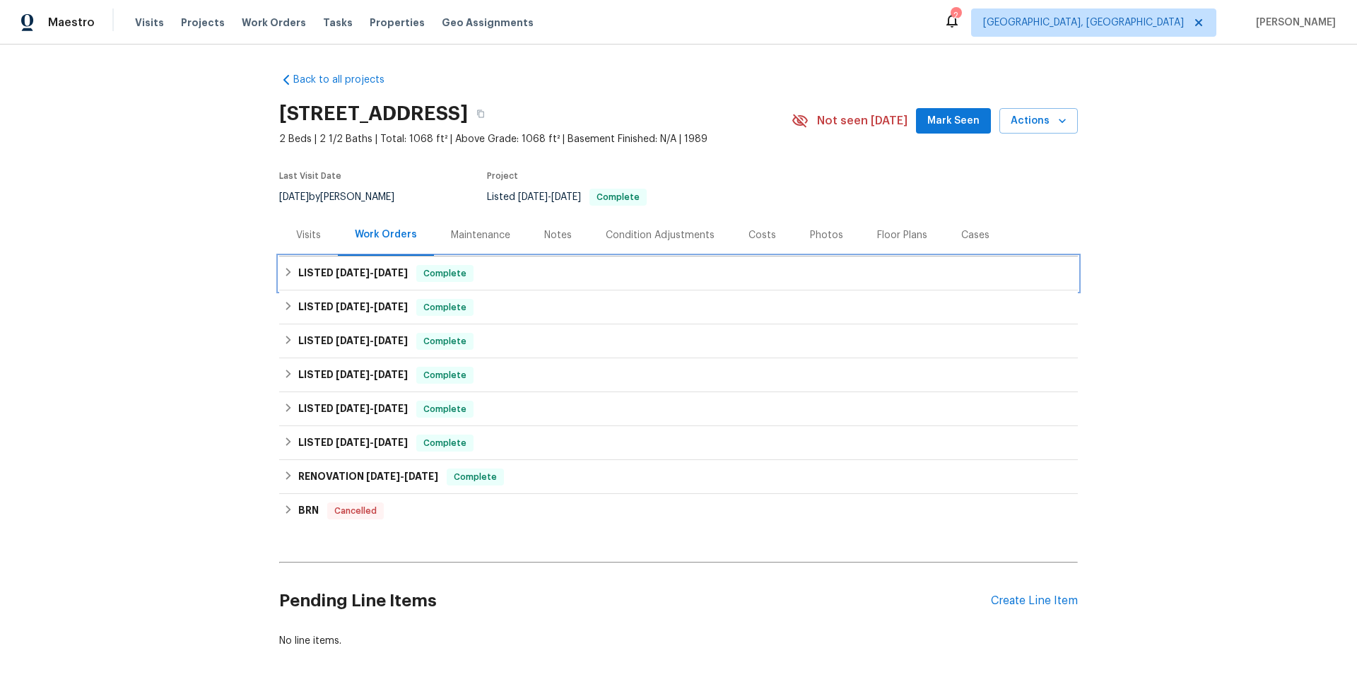
click at [287, 271] on icon at bounding box center [288, 272] width 10 height 10
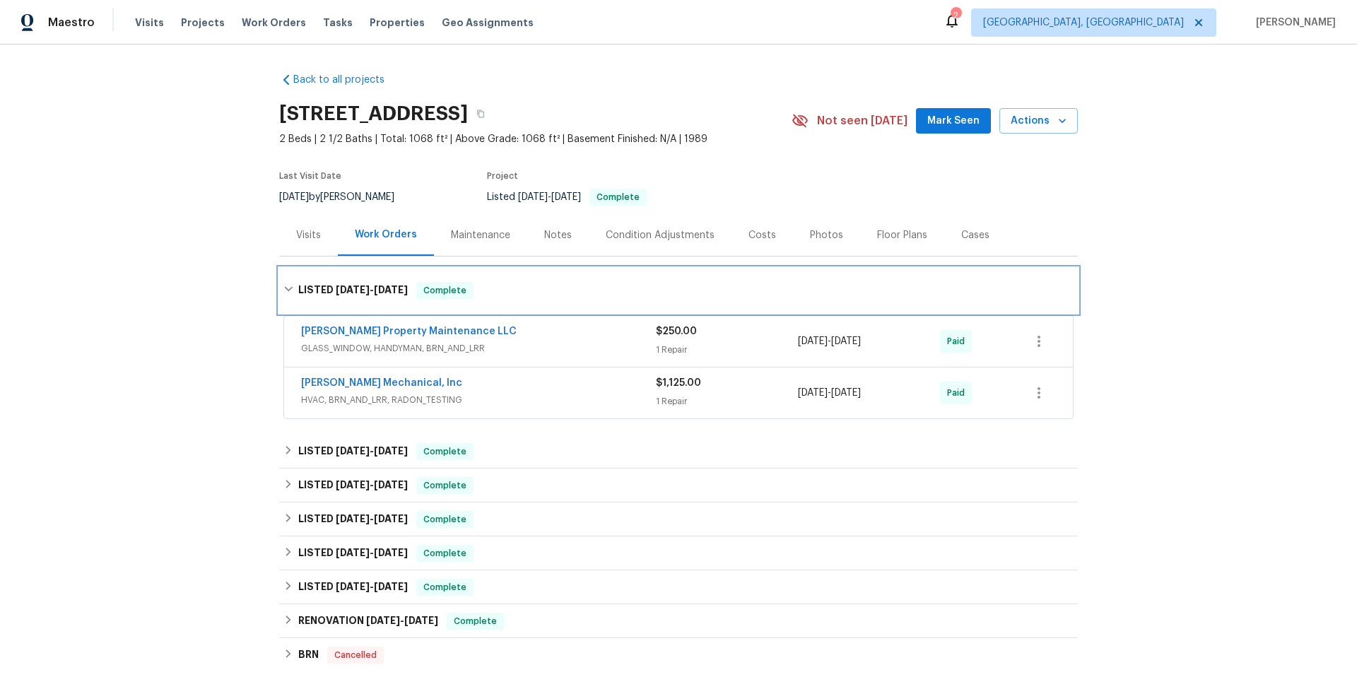
click at [287, 271] on div "LISTED [DATE] - [DATE] Complete" at bounding box center [678, 290] width 799 height 45
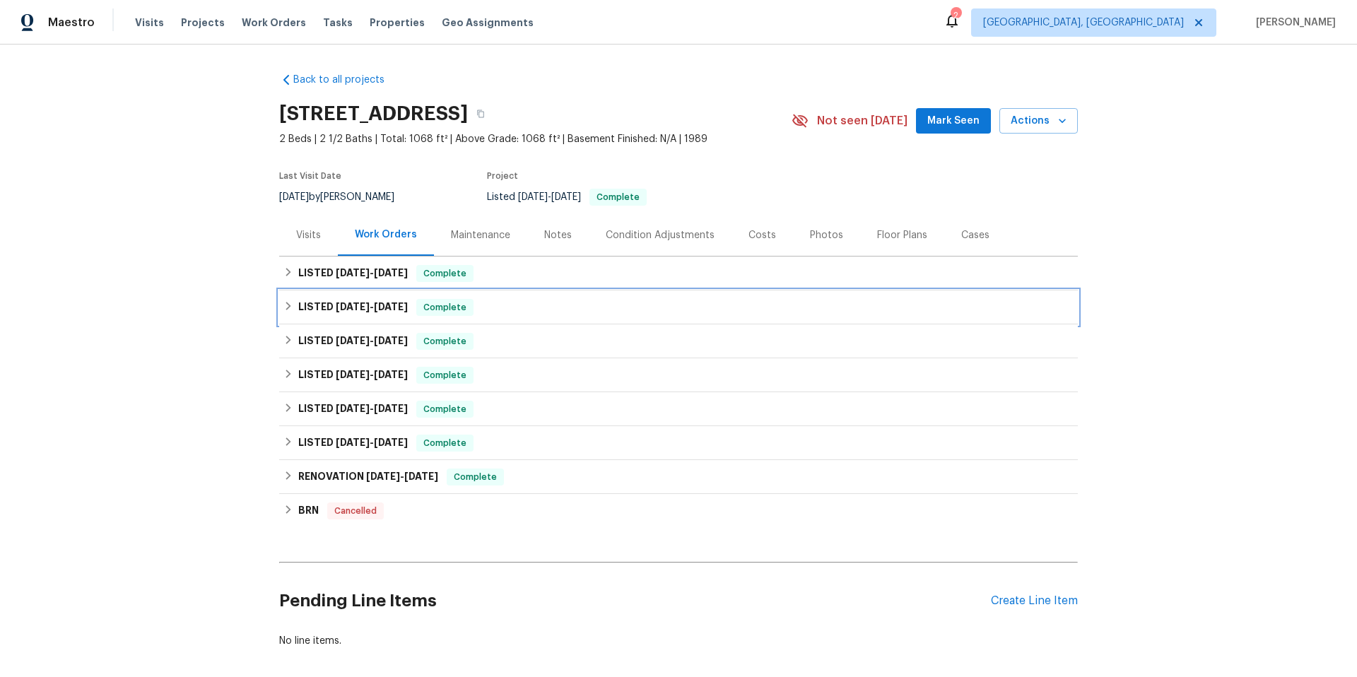
click at [295, 310] on div "LISTED [DATE] - [DATE] Complete" at bounding box center [678, 307] width 790 height 17
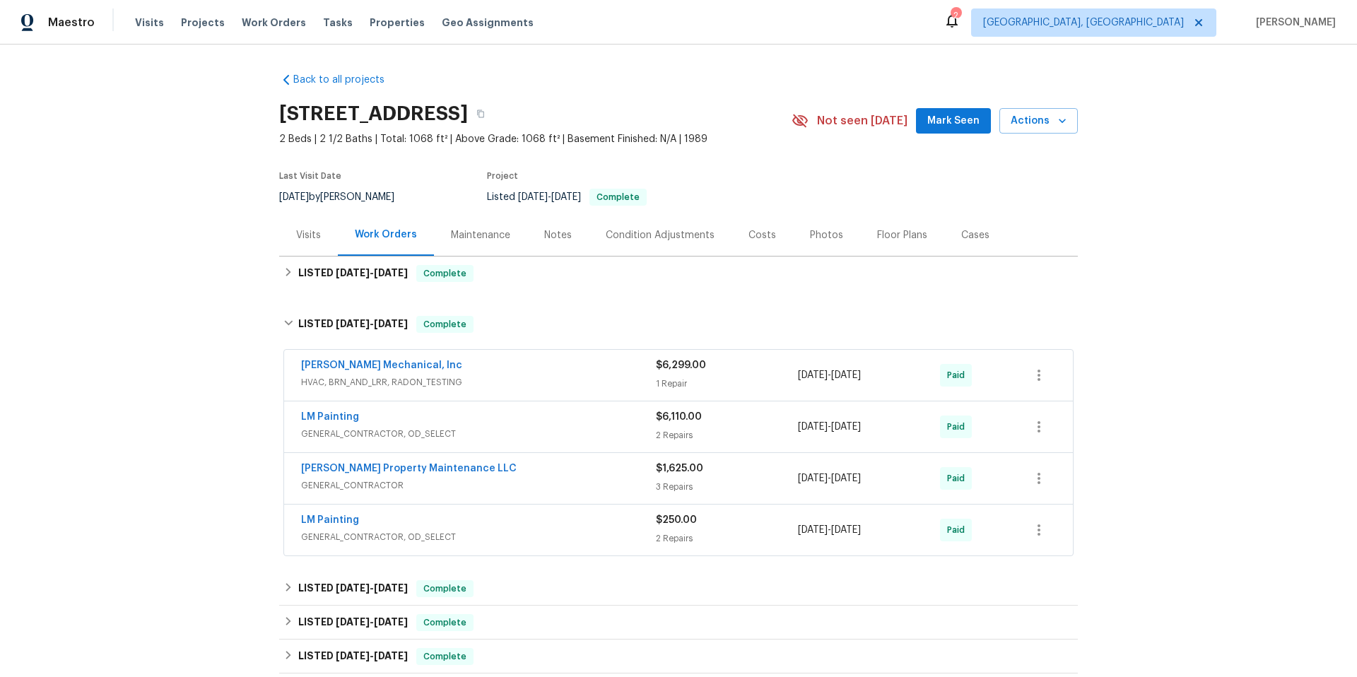
click at [698, 427] on div "$6,110.00 2 Repairs" at bounding box center [727, 427] width 142 height 34
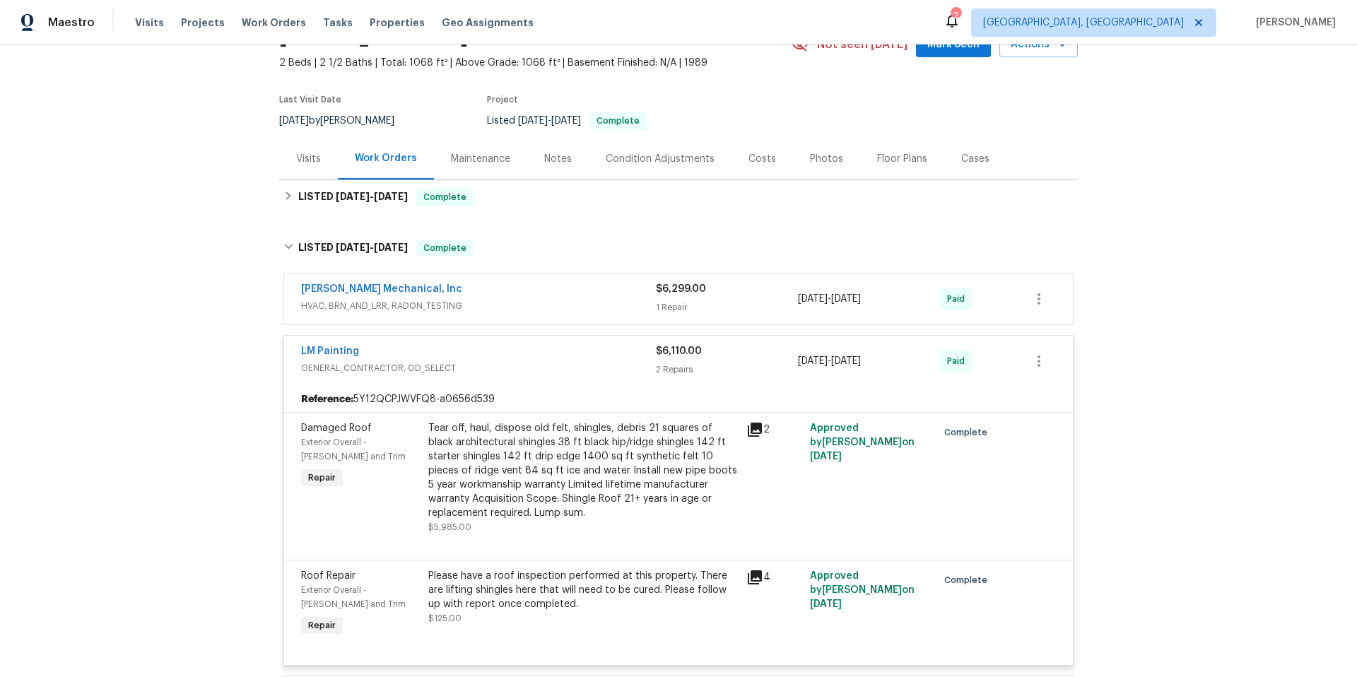
click at [691, 366] on div "2 Repairs" at bounding box center [727, 370] width 142 height 14
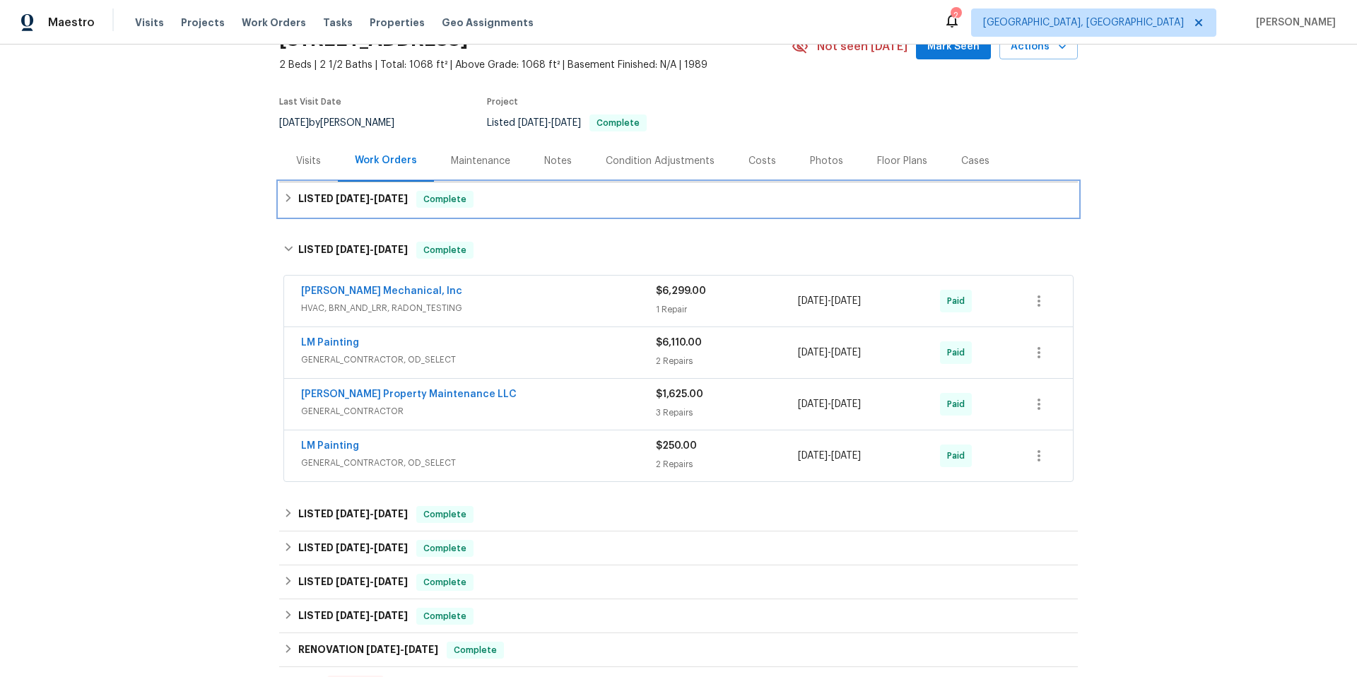
click at [293, 194] on icon at bounding box center [288, 198] width 10 height 10
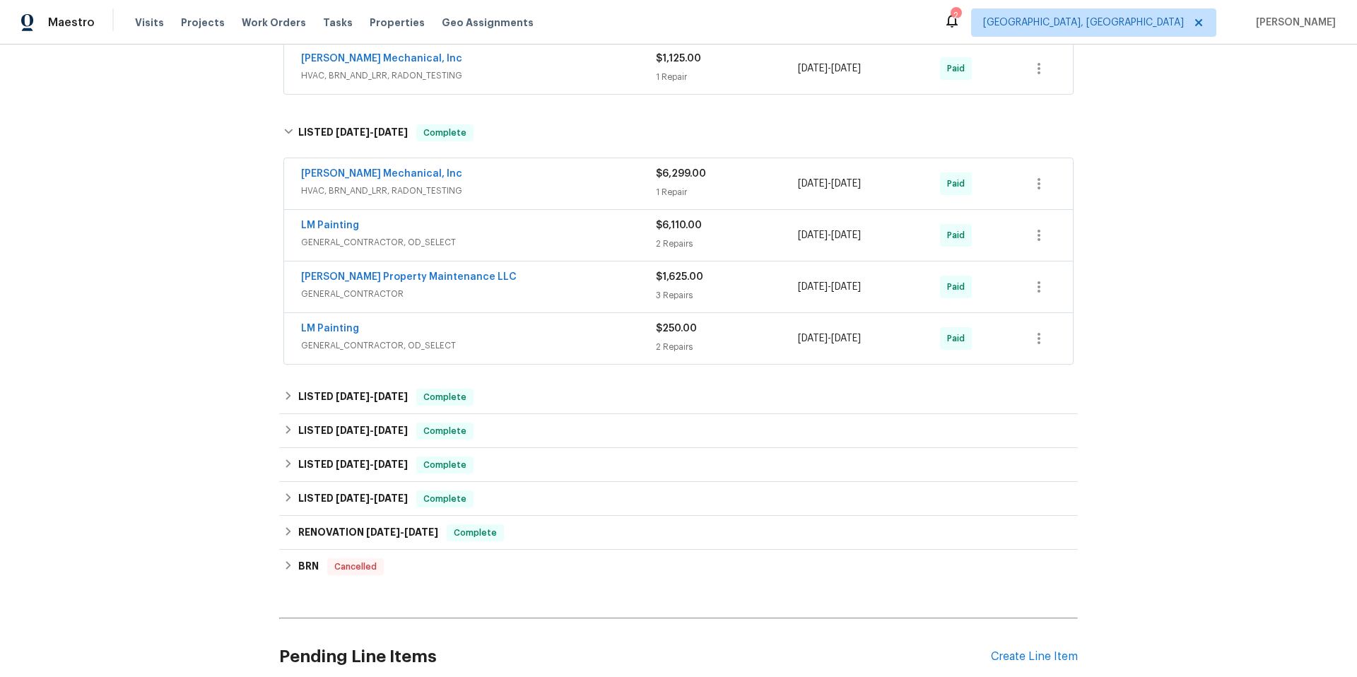
scroll to position [328, 0]
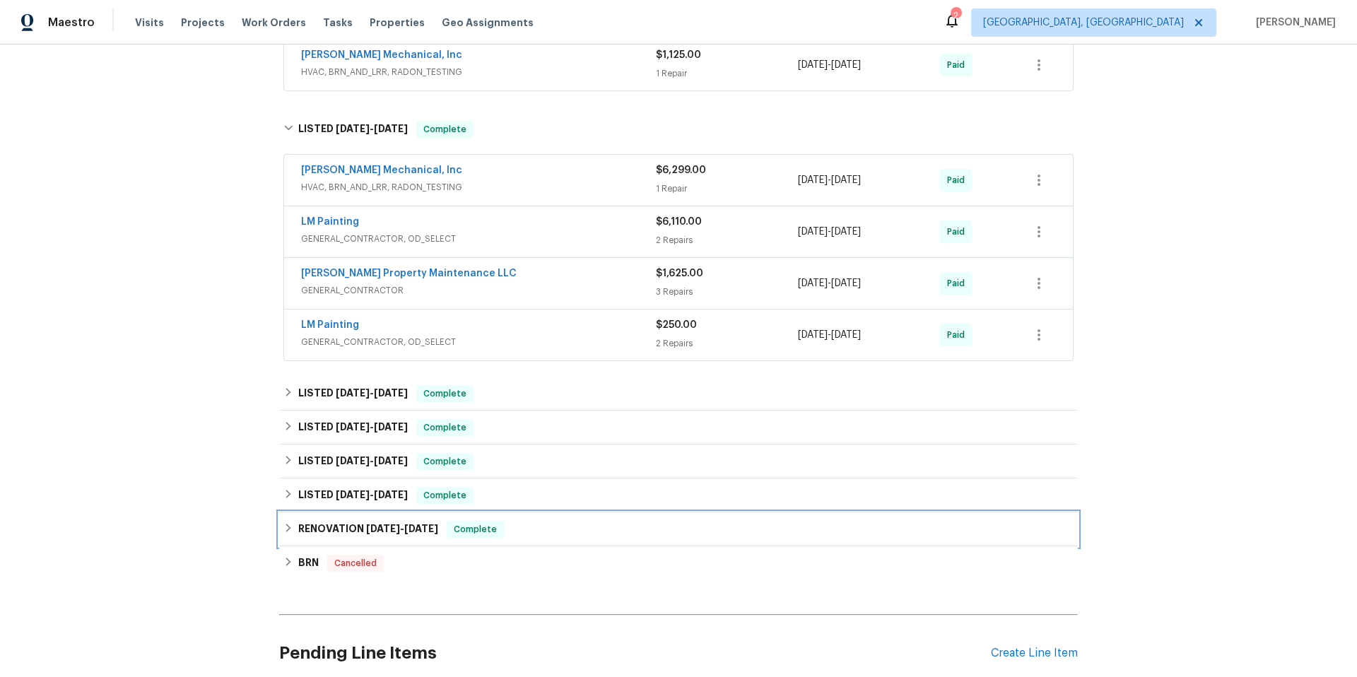
click at [288, 526] on icon at bounding box center [288, 528] width 5 height 8
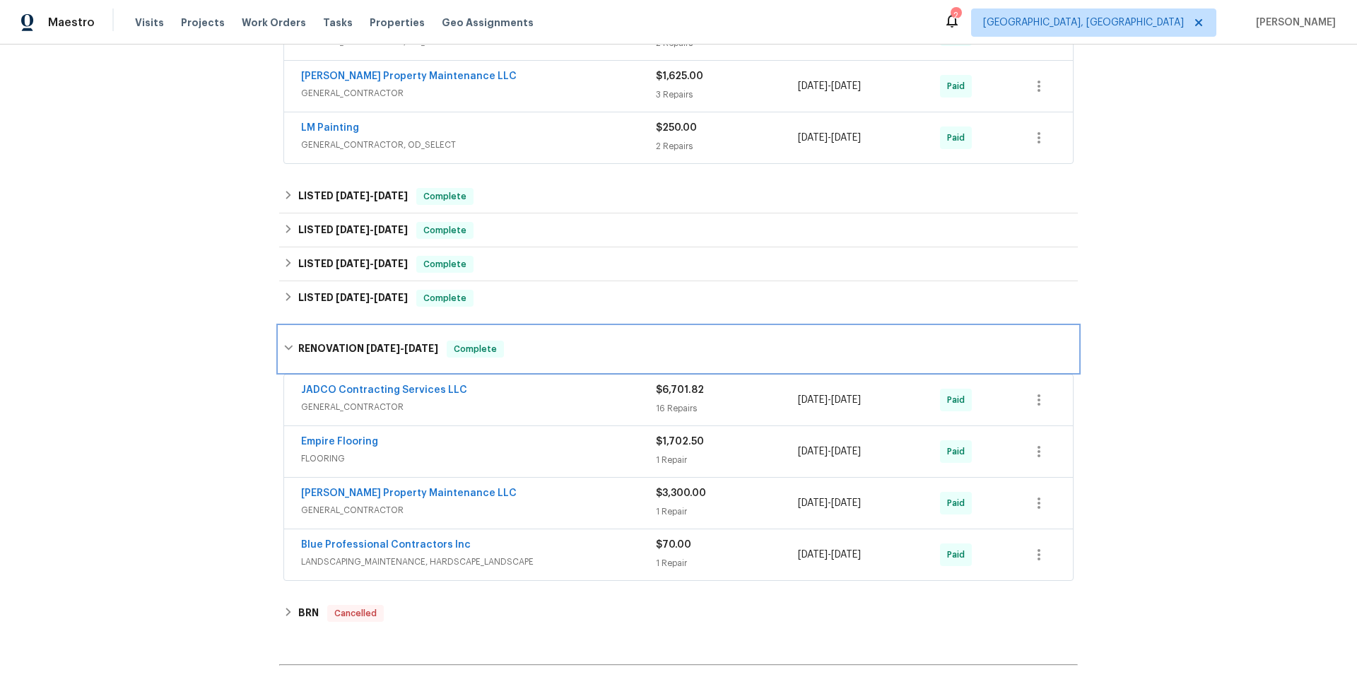
scroll to position [544, 0]
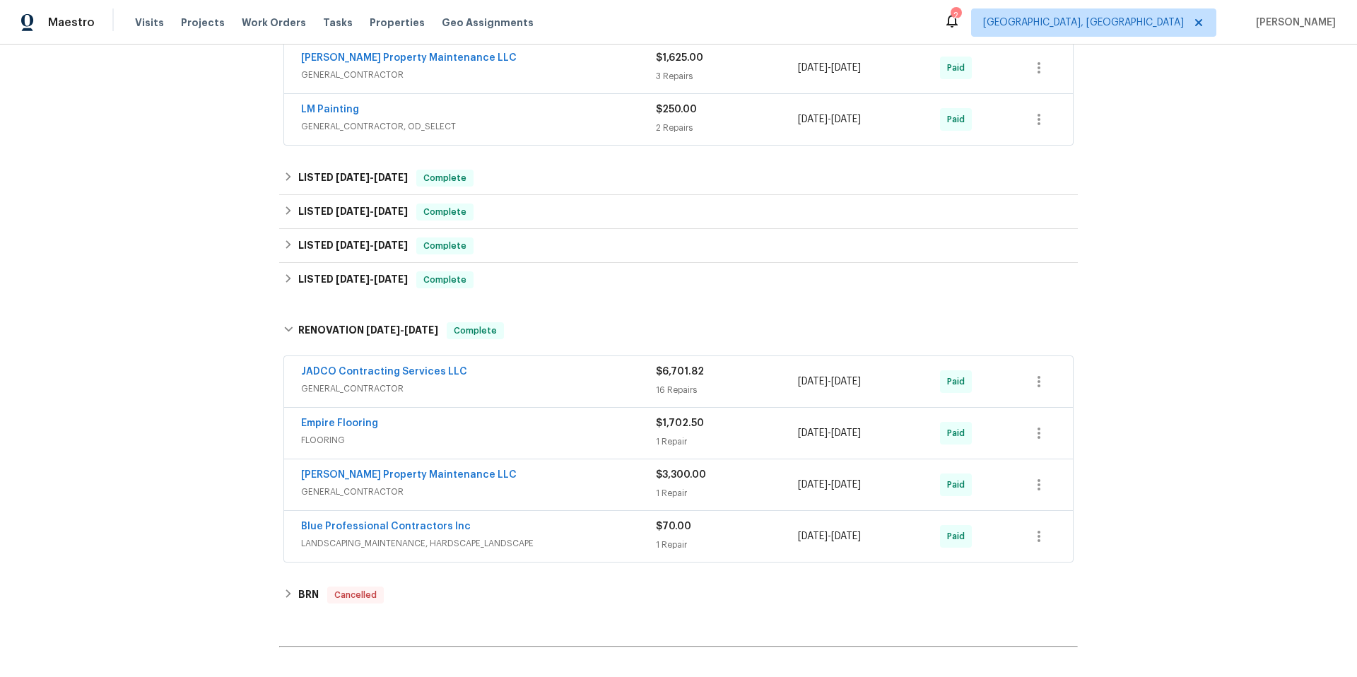
click at [643, 546] on span "LANDSCAPING_MAINTENANCE, HARDSCAPE_LANDSCAPE" at bounding box center [478, 544] width 355 height 14
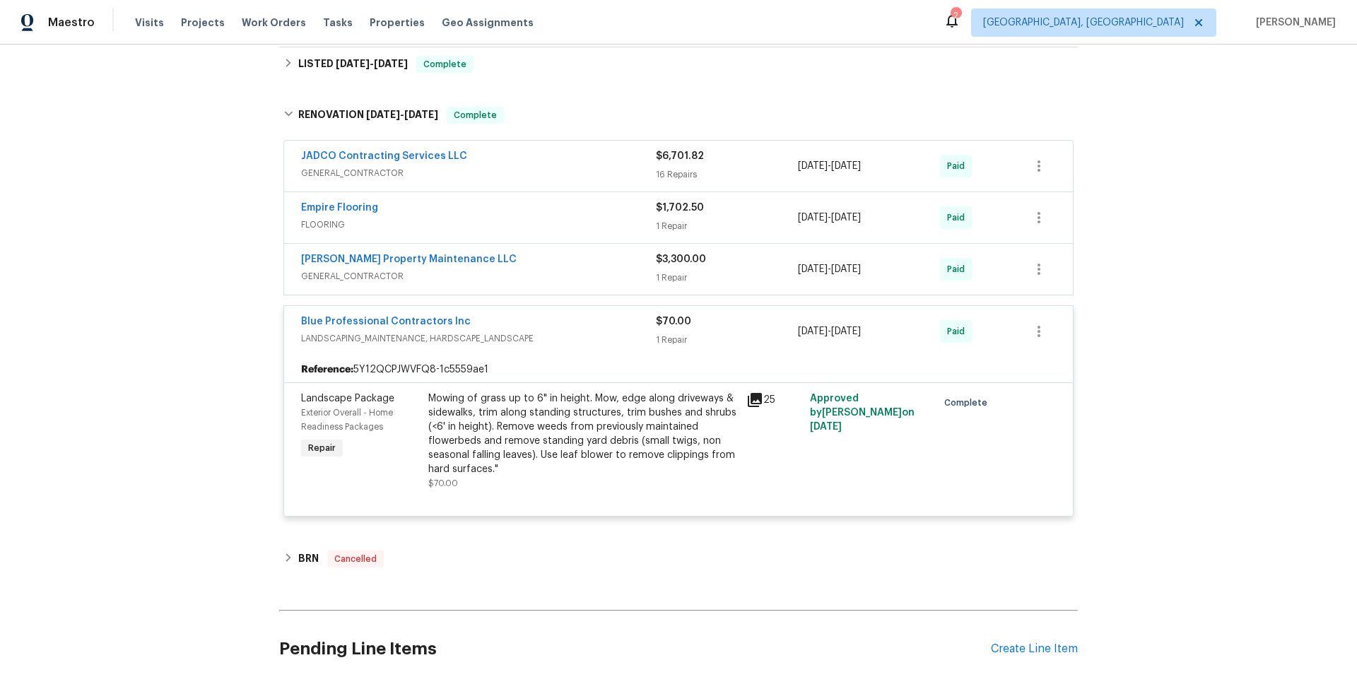
scroll to position [760, 0]
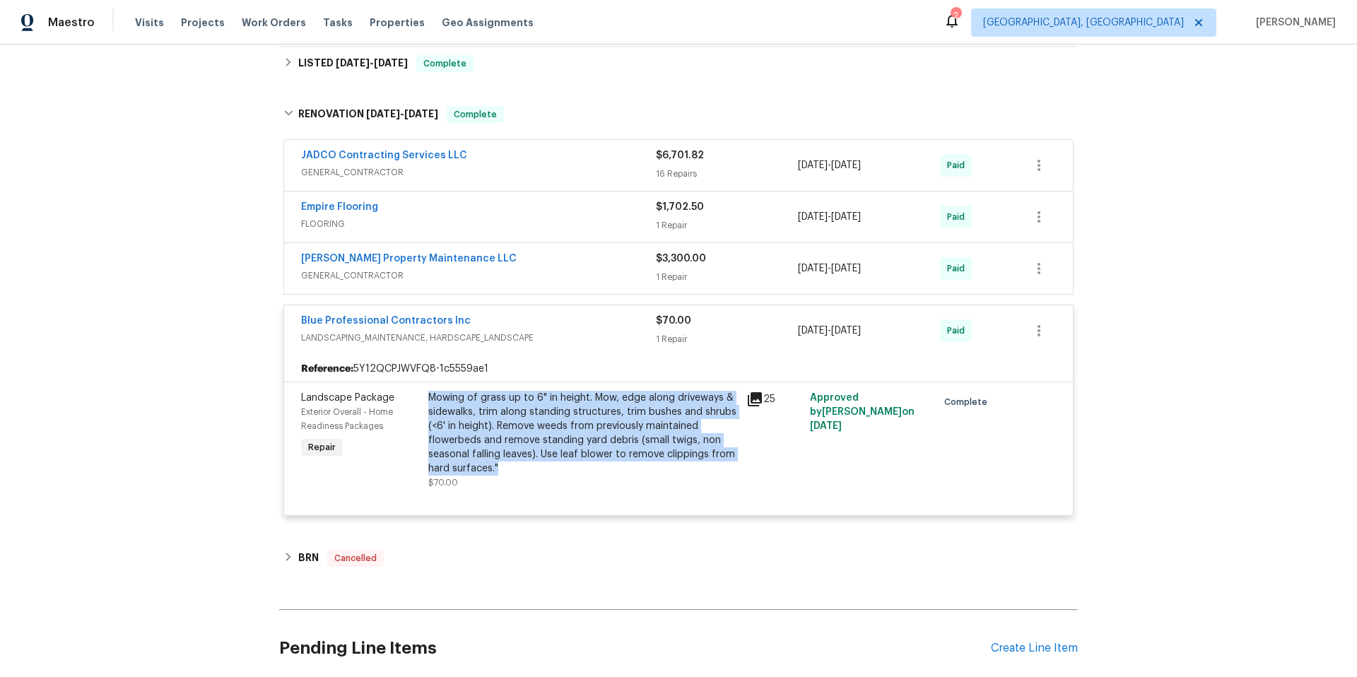
drag, startPoint x: 426, startPoint y: 397, endPoint x: 499, endPoint y: 466, distance: 101.0
click at [499, 466] on div "Mowing of grass up to 6" in height. Mow, edge along driveways & sidewalks, trim…" at bounding box center [583, 440] width 318 height 107
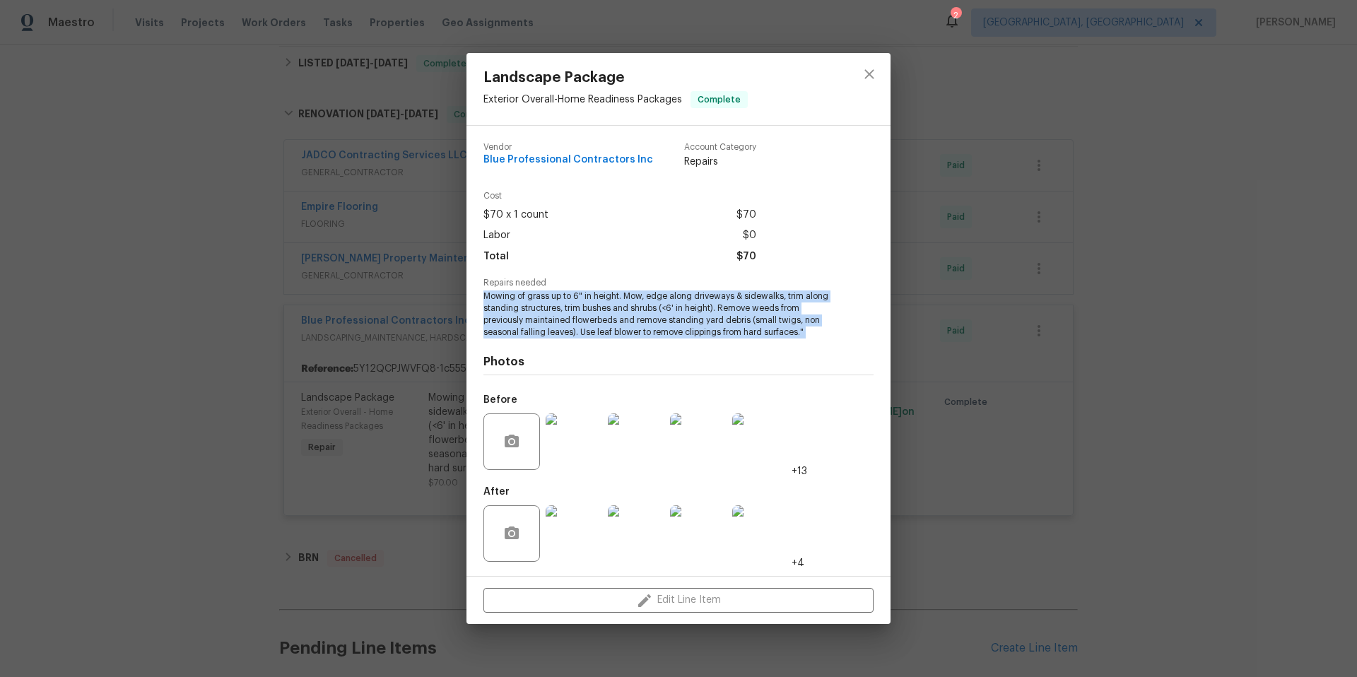
drag, startPoint x: 483, startPoint y: 295, endPoint x: 796, endPoint y: 348, distance: 317.6
click at [796, 348] on div "Vendor Blue Professional Contractors Inc Account Category Repairs Cost $70 x 1 …" at bounding box center [679, 350] width 390 height 439
copy span "Mowing of grass up to 6" in height. Mow, edge along driveways & sidewalks, trim…"
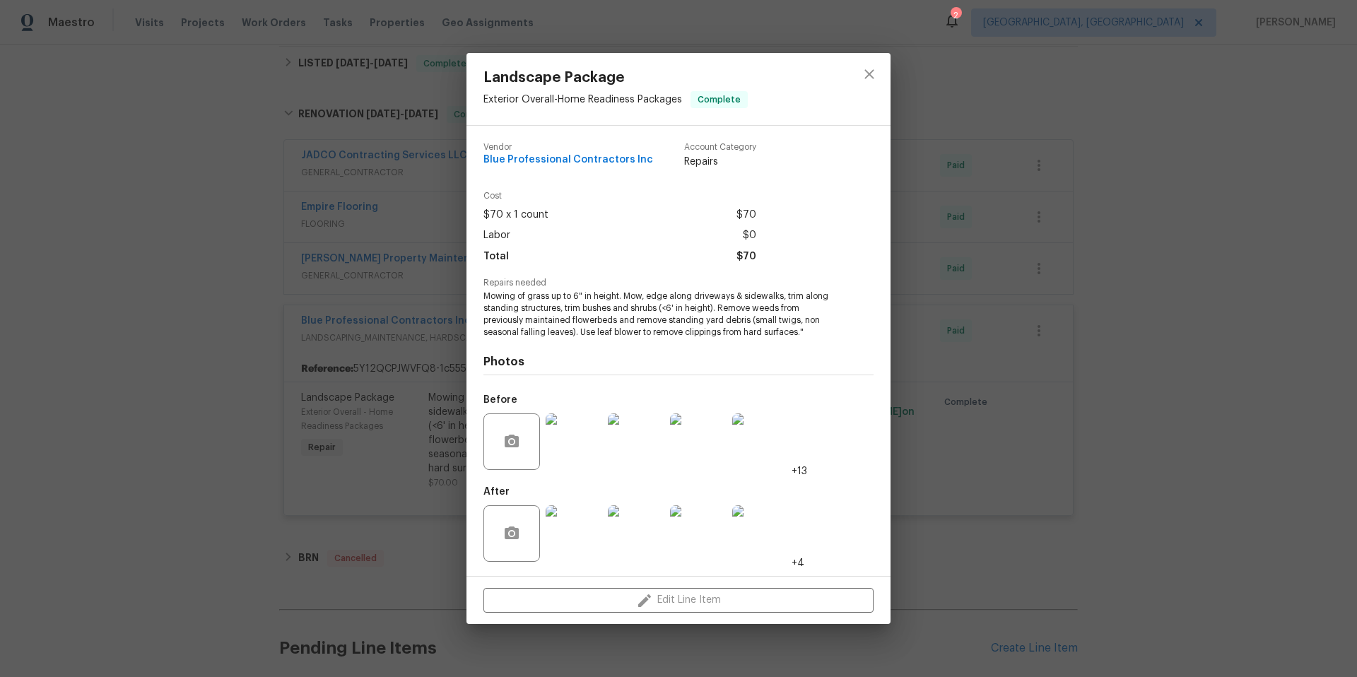
click at [1187, 292] on div "Landscape Package Exterior Overall - Home Readiness Packages Complete Vendor Bl…" at bounding box center [678, 338] width 1357 height 677
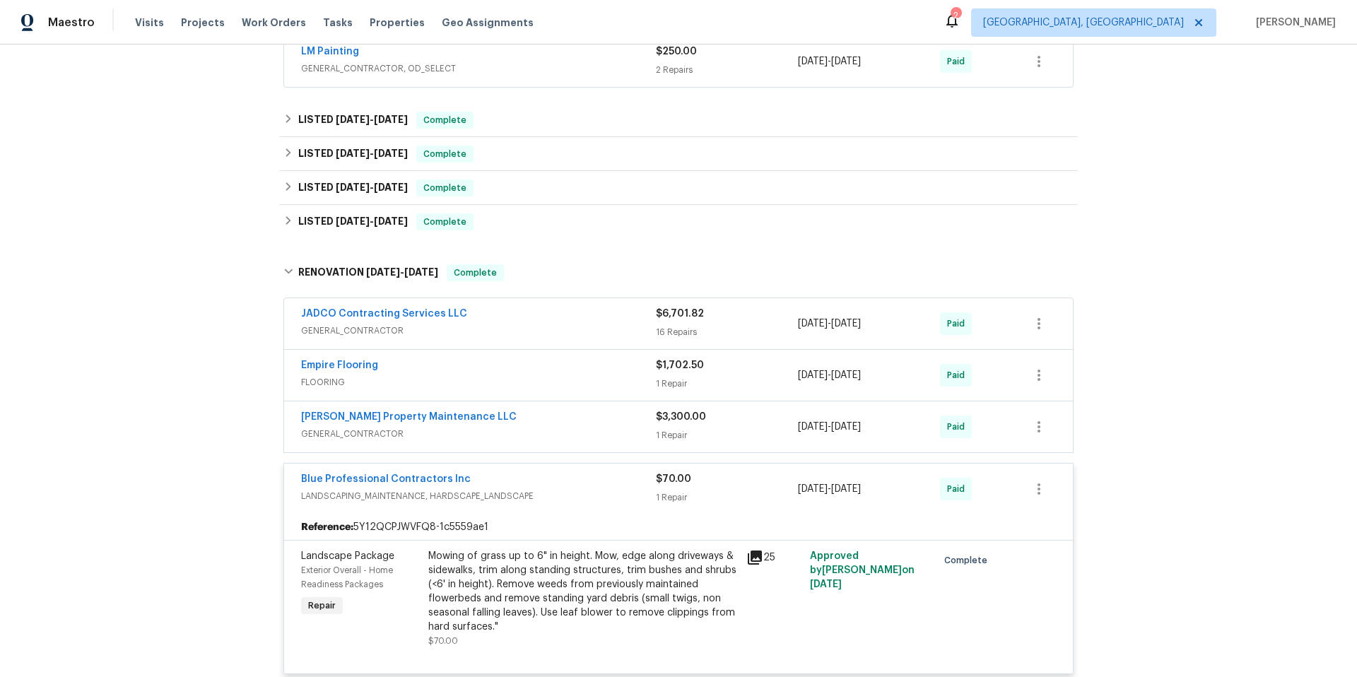
scroll to position [601, 0]
click at [297, 218] on div "LISTED [DATE] - [DATE] Complete" at bounding box center [678, 222] width 790 height 17
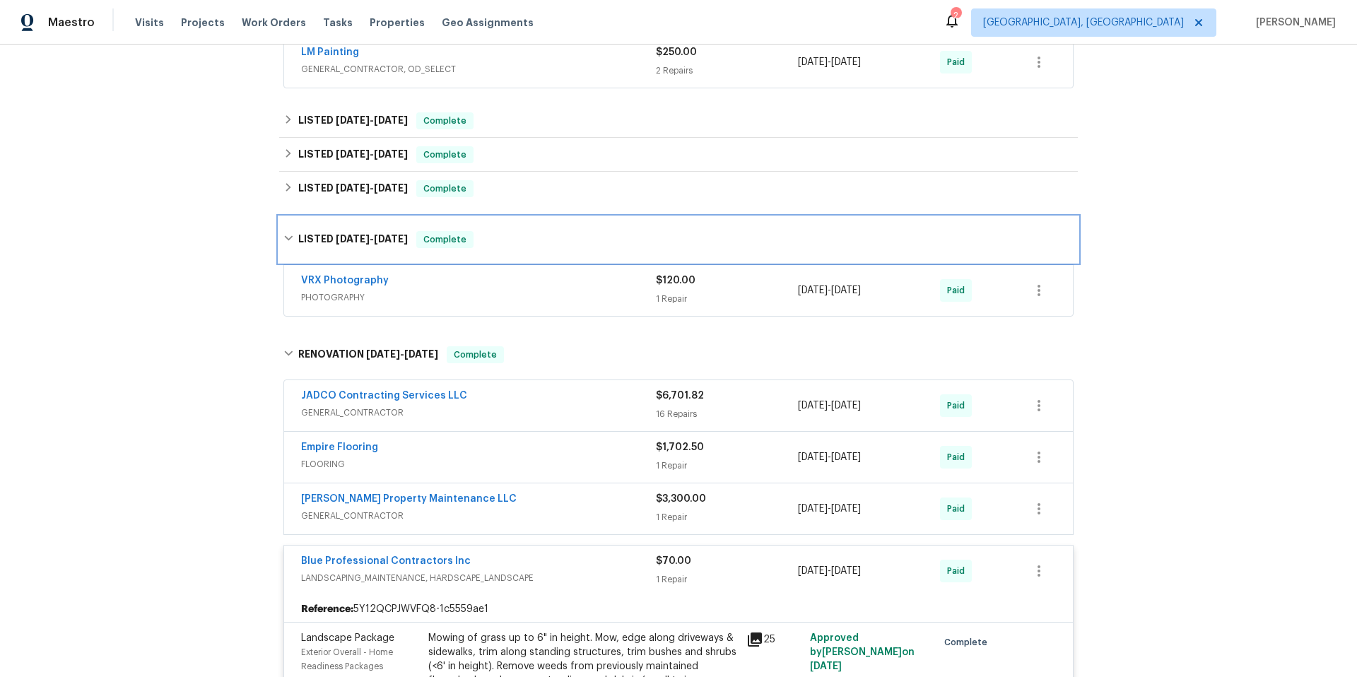
drag, startPoint x: 288, startPoint y: 233, endPoint x: 289, endPoint y: 220, distance: 12.7
click at [288, 233] on icon at bounding box center [288, 238] width 10 height 10
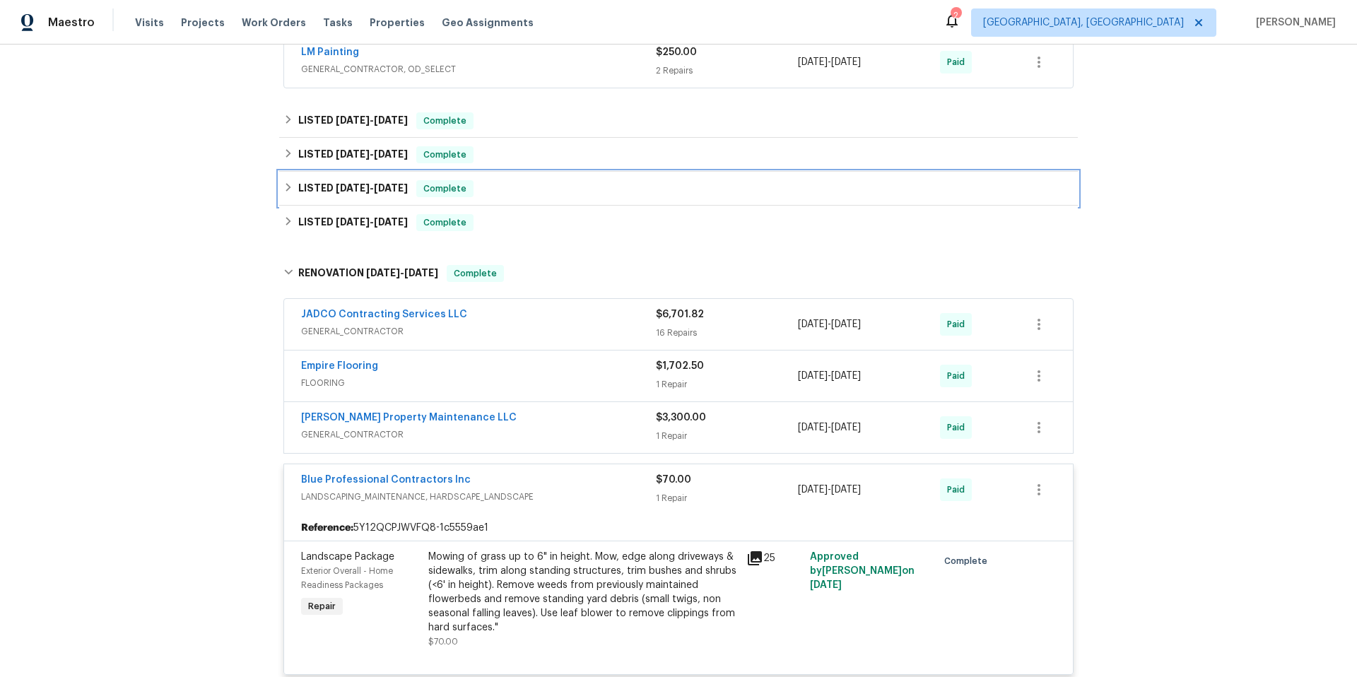
click at [286, 194] on div "LISTED [DATE] - [DATE] Complete" at bounding box center [678, 188] width 790 height 17
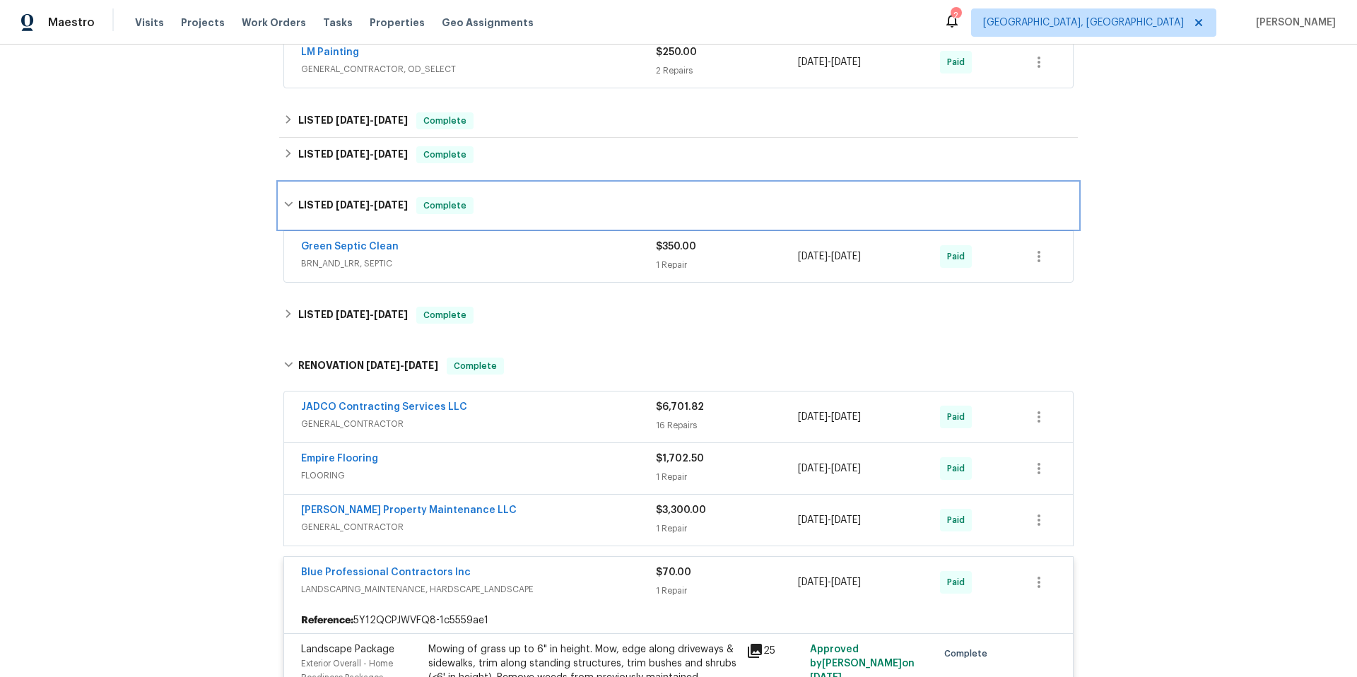
click at [286, 195] on div "LISTED [DATE] - [DATE] Complete" at bounding box center [678, 205] width 799 height 45
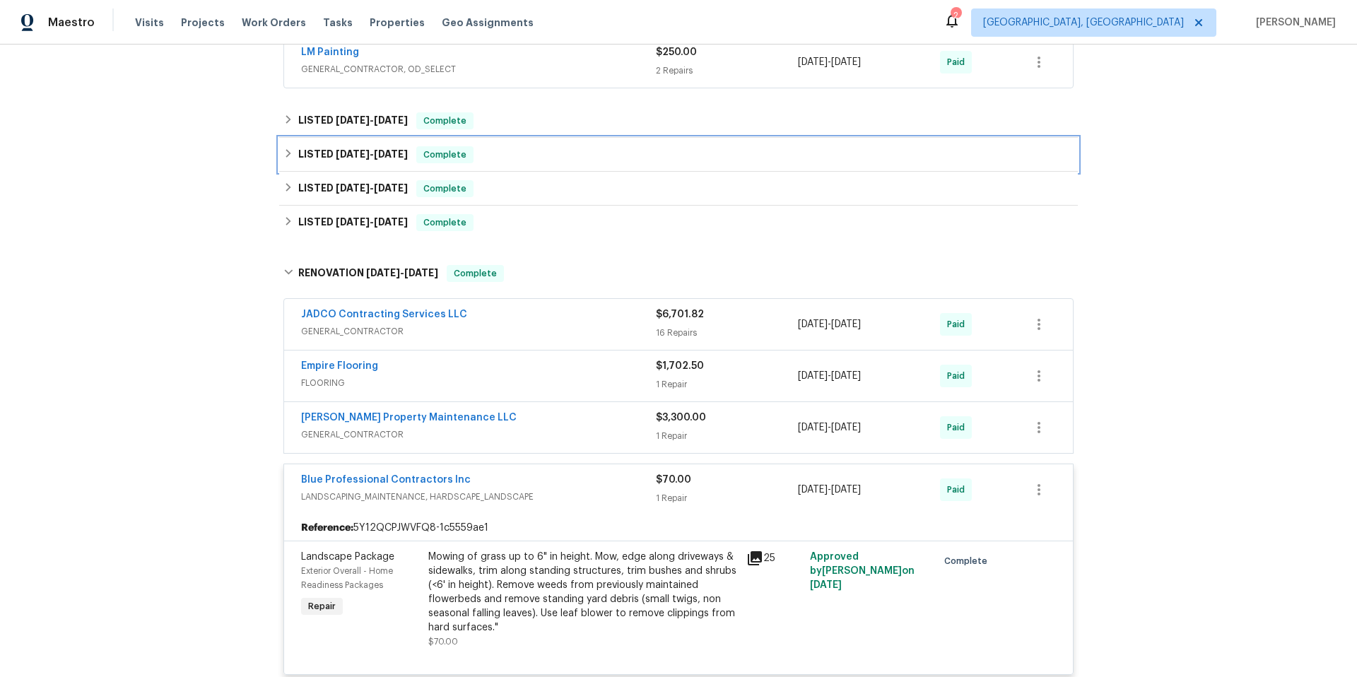
click at [286, 154] on icon at bounding box center [288, 153] width 10 height 10
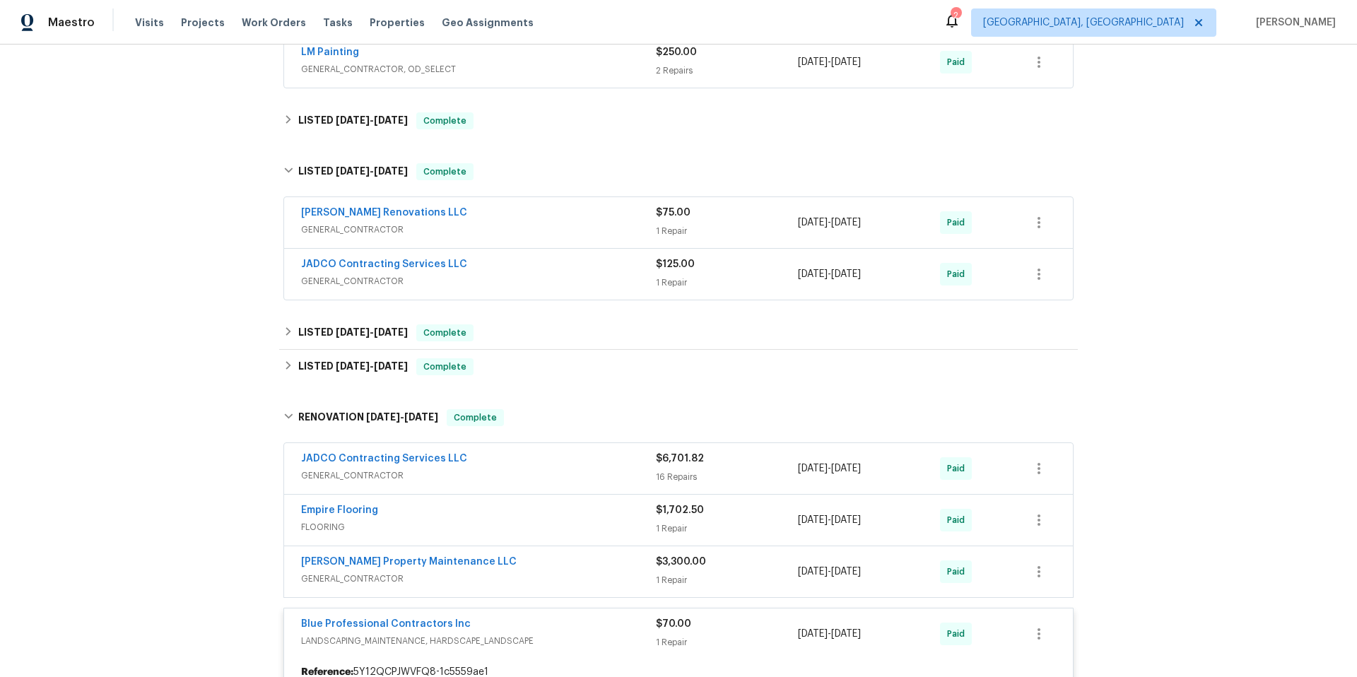
click at [682, 224] on div "1 Repair" at bounding box center [727, 231] width 142 height 14
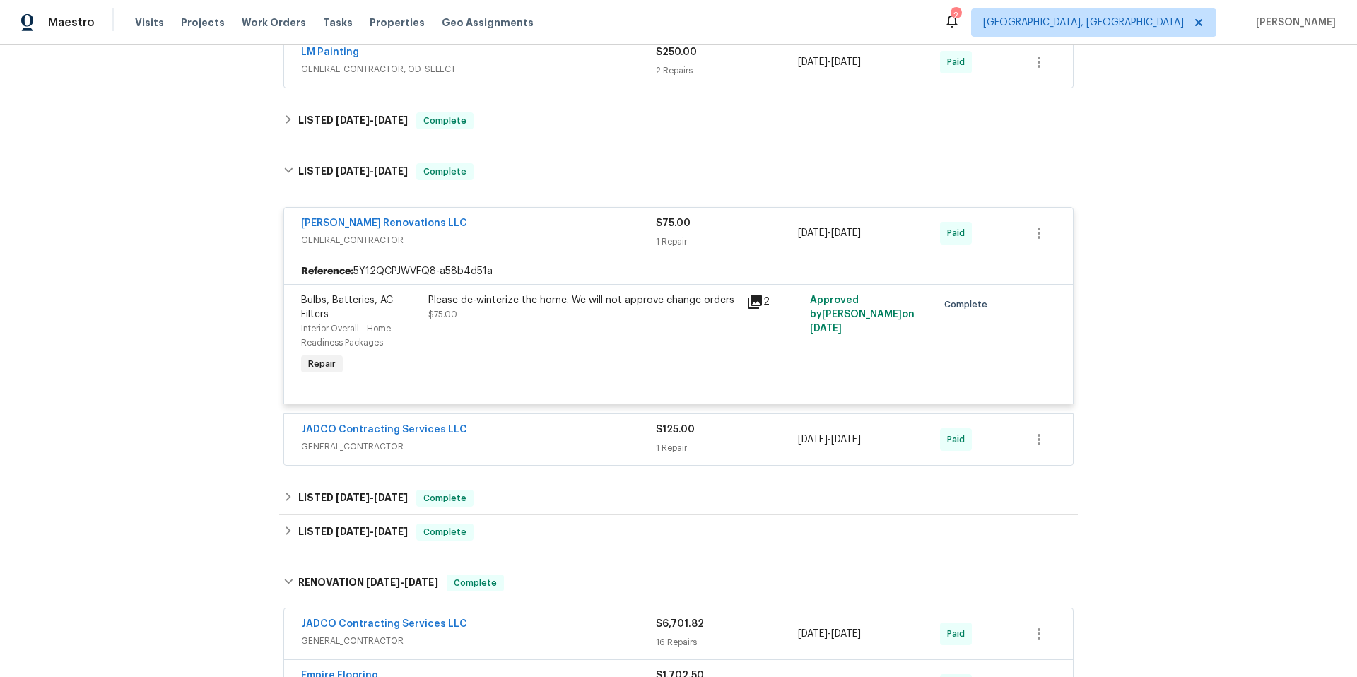
click at [682, 223] on span "$75.00" at bounding box center [673, 223] width 35 height 10
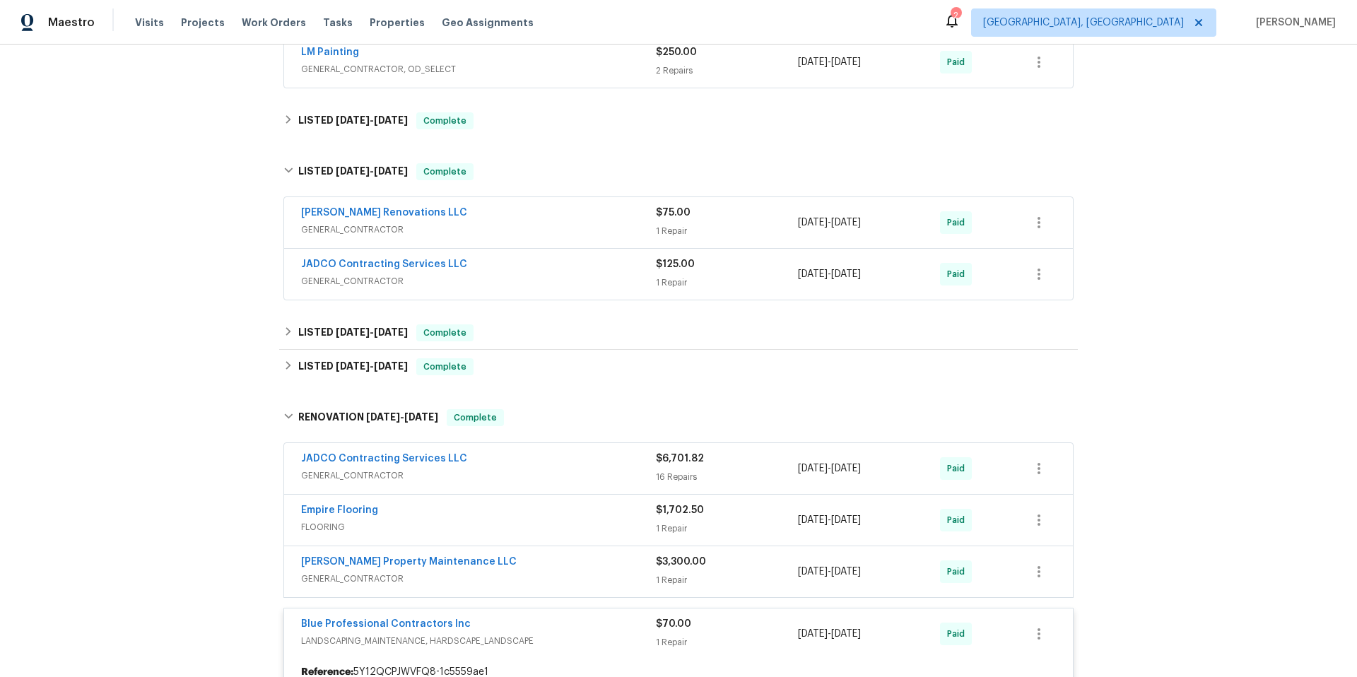
click at [676, 274] on div "$125.00 1 Repair" at bounding box center [727, 274] width 142 height 34
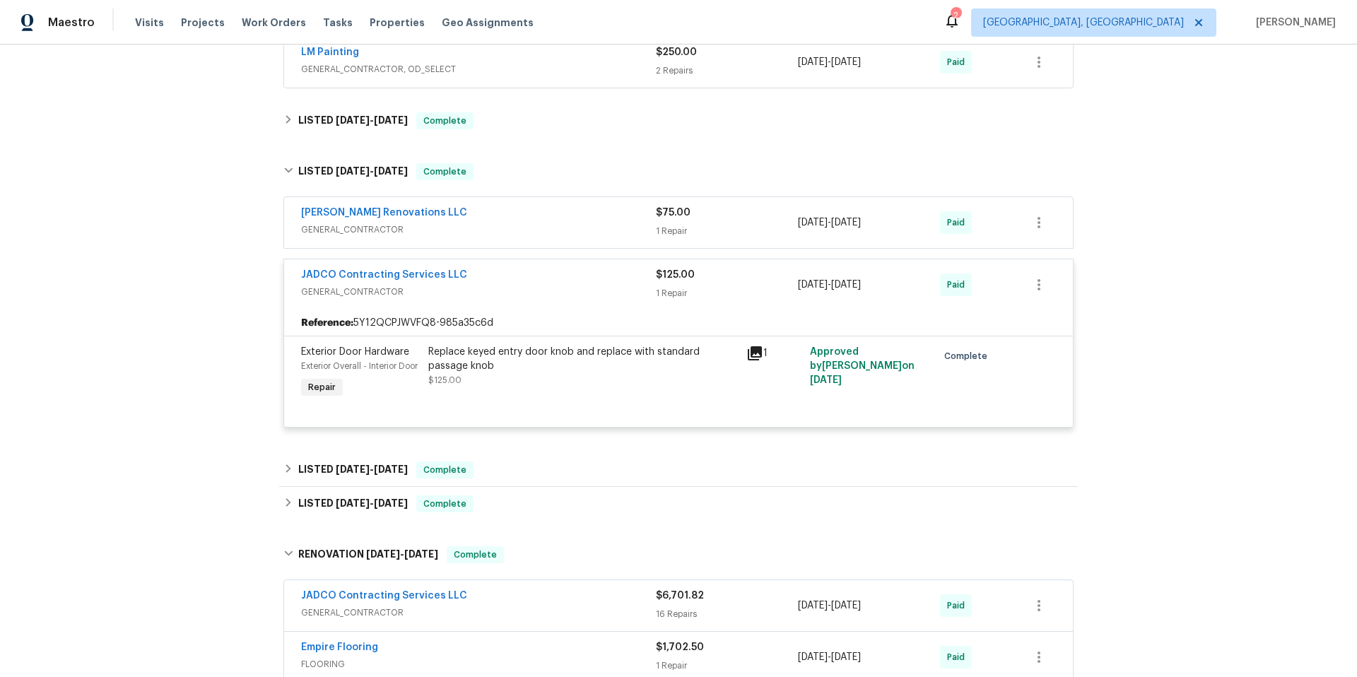
click at [676, 276] on span "$125.00" at bounding box center [675, 275] width 39 height 10
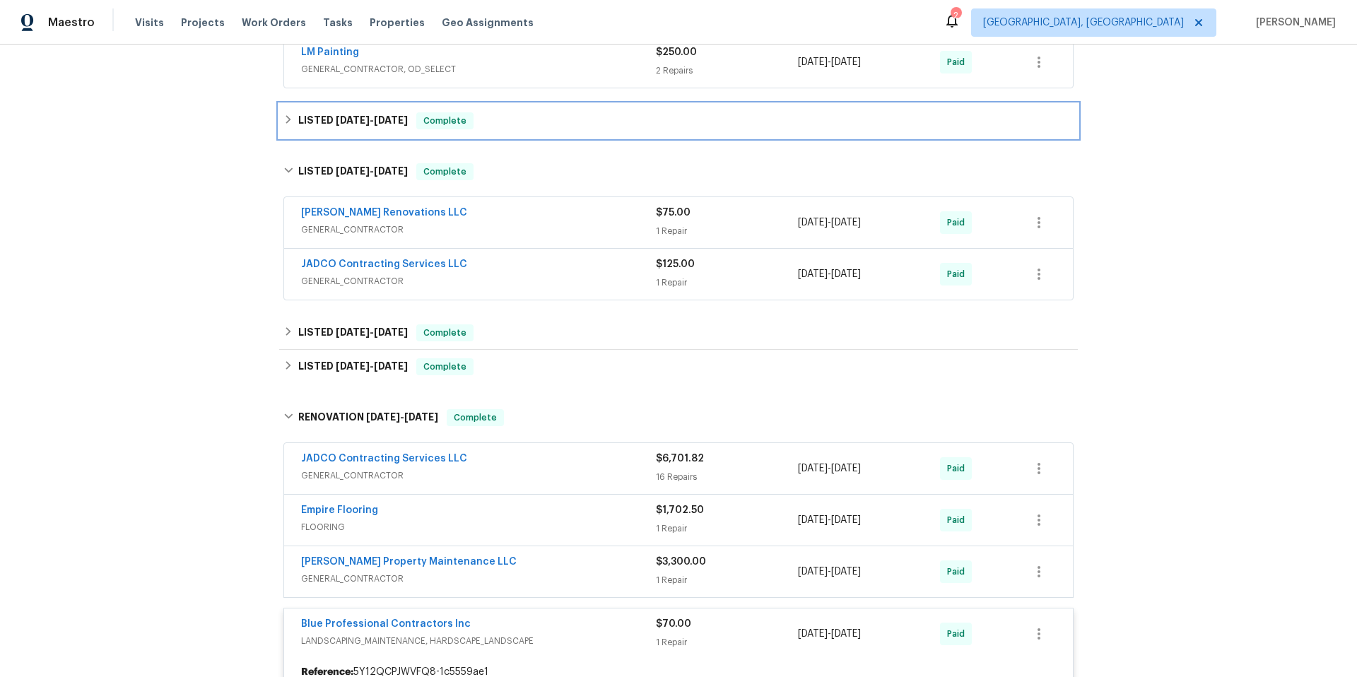
click at [285, 119] on icon at bounding box center [288, 120] width 10 height 10
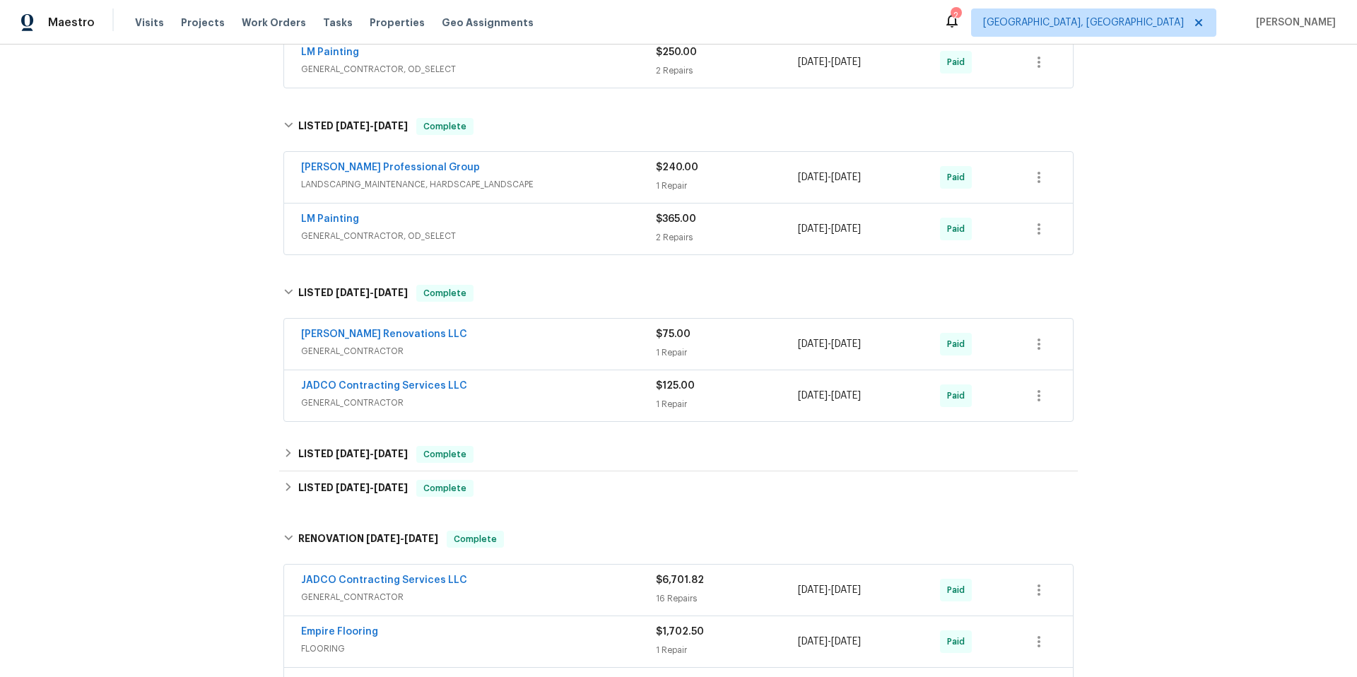
click at [686, 182] on div "1 Repair" at bounding box center [727, 186] width 142 height 14
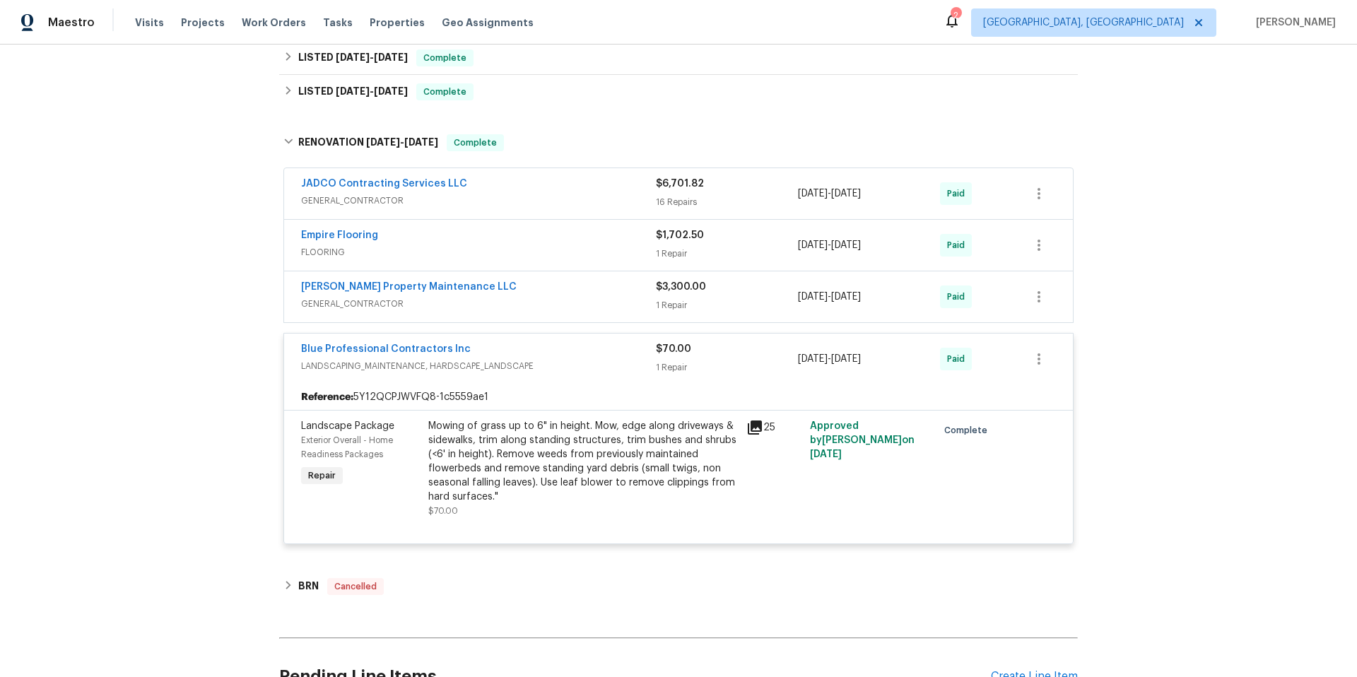
scroll to position [1435, 0]
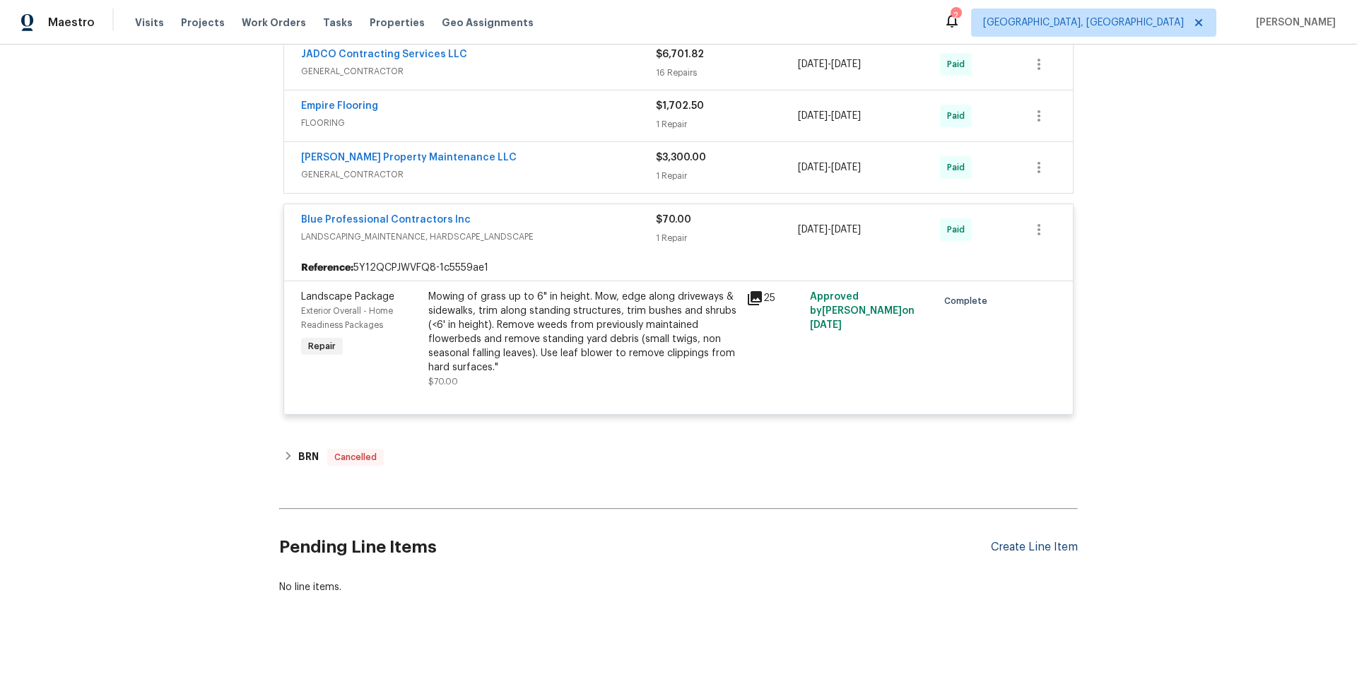
click at [1042, 541] on div "Create Line Item" at bounding box center [1034, 547] width 87 height 13
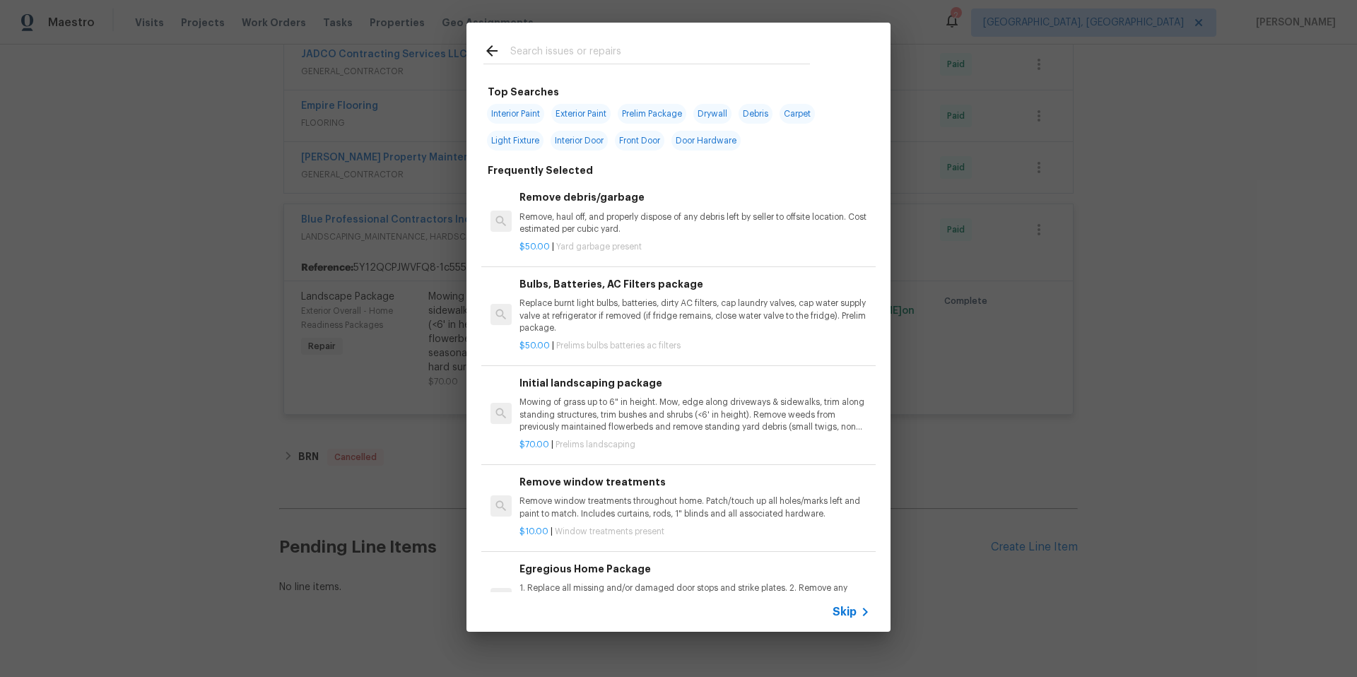
click at [1242, 389] on div "Top Searches Interior Paint Exterior Paint Prelim Package Drywall Debris Carpet…" at bounding box center [678, 327] width 1357 height 655
